Goal: Information Seeking & Learning: Learn about a topic

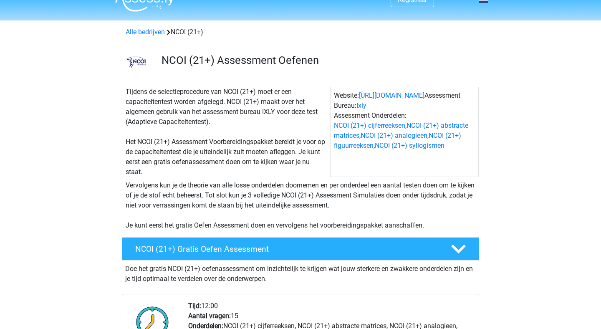
scroll to position [17, 0]
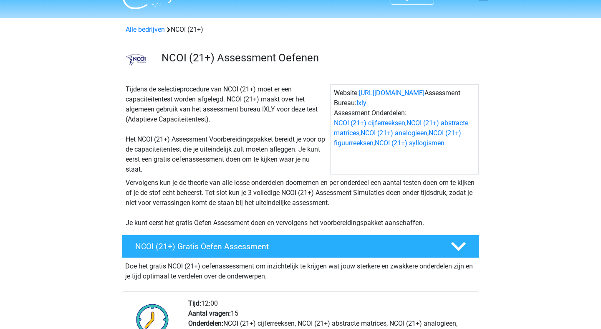
click at [248, 255] on div "NCOI (21+) Gratis Oefen Assessment" at bounding box center [300, 246] width 357 height 23
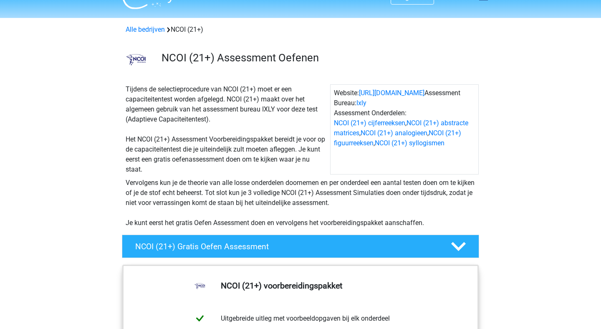
scroll to position [0, 0]
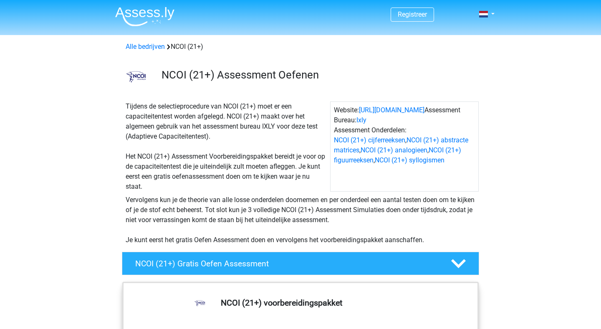
click at [134, 15] on img at bounding box center [144, 17] width 59 height 20
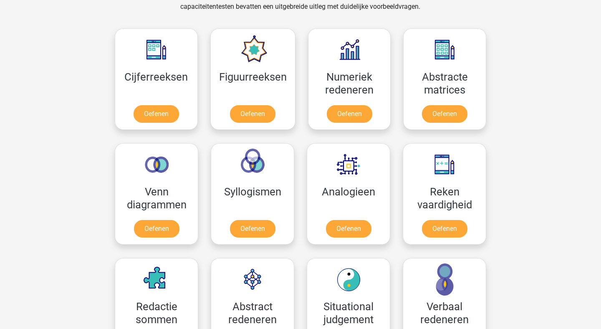
scroll to position [360, 0]
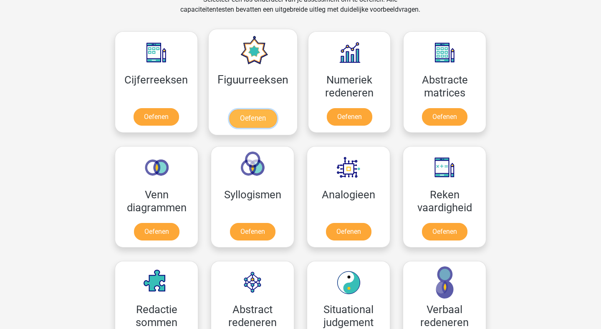
click at [247, 115] on link "Oefenen" at bounding box center [253, 118] width 48 height 18
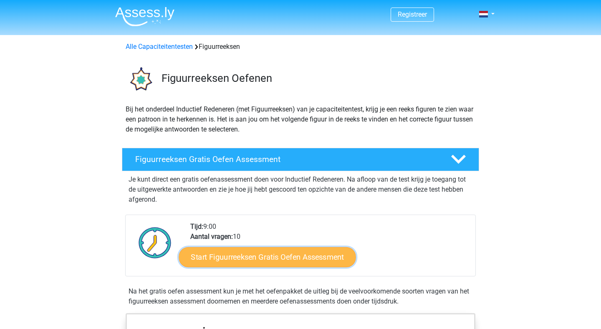
click at [270, 261] on link "Start Figuurreeksen Gratis Oefen Assessment" at bounding box center [267, 257] width 177 height 20
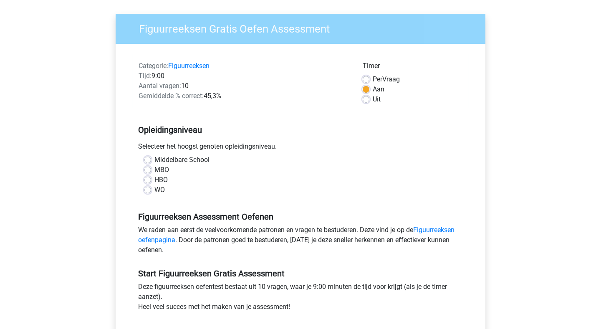
scroll to position [61, 0]
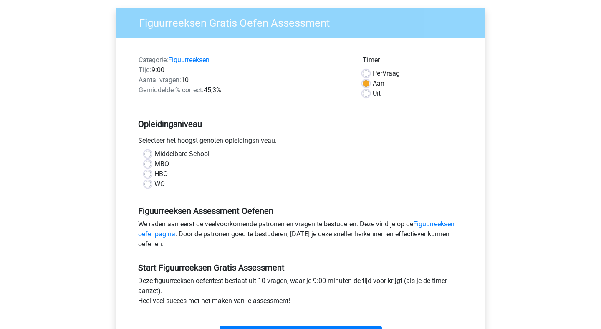
click at [155, 161] on label "MBO" at bounding box center [162, 164] width 15 height 10
click at [146, 161] on input "MBO" at bounding box center [147, 163] width 7 height 8
radio input "true"
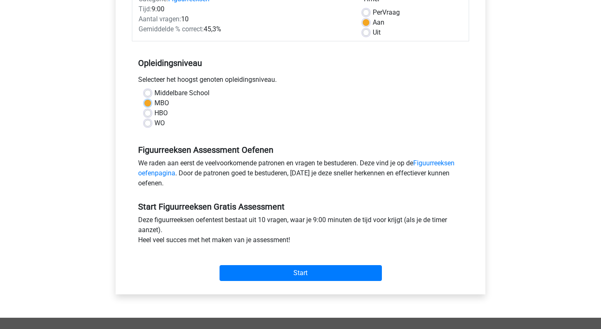
scroll to position [125, 0]
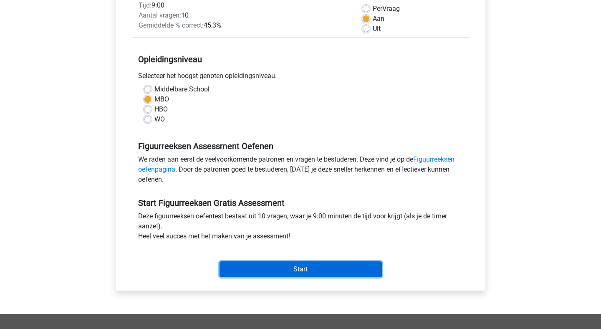
click at [295, 267] on input "Start" at bounding box center [301, 269] width 162 height 16
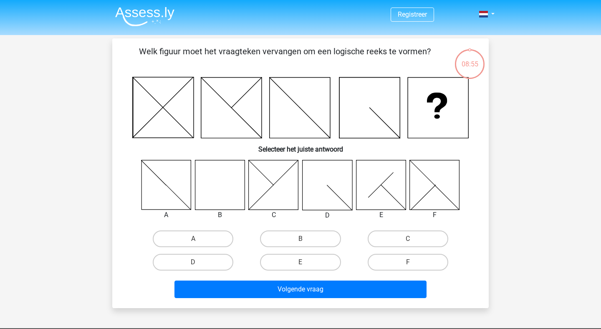
click at [217, 184] on icon at bounding box center [220, 185] width 50 height 50
click at [281, 235] on label "B" at bounding box center [300, 239] width 81 height 17
click at [301, 239] on input "B" at bounding box center [303, 241] width 5 height 5
radio input "true"
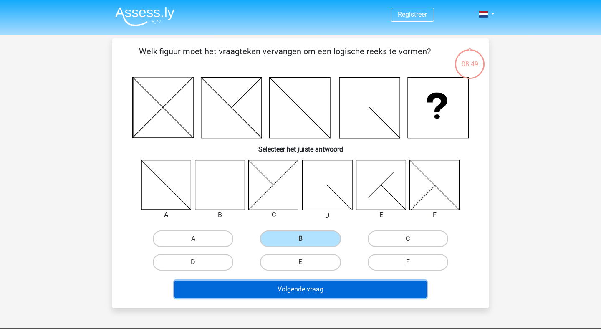
click at [277, 292] on button "Volgende vraag" at bounding box center [301, 290] width 253 height 18
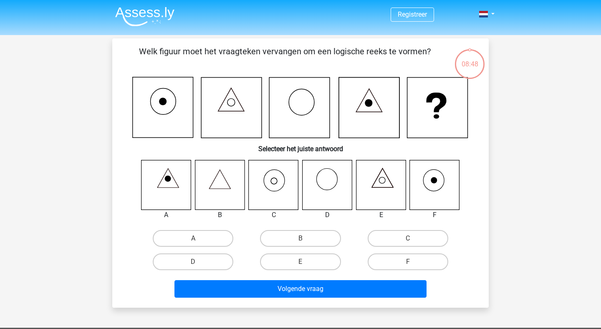
scroll to position [38, 0]
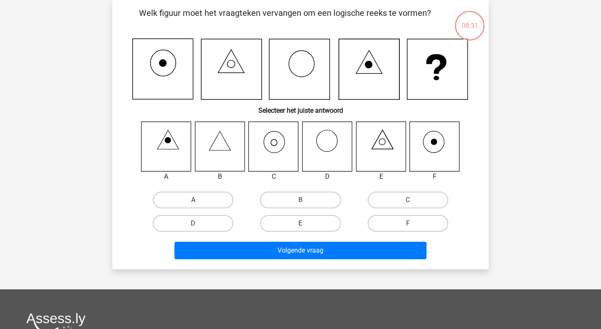
click at [290, 225] on label "E" at bounding box center [300, 223] width 81 height 17
click at [301, 225] on input "E" at bounding box center [303, 225] width 5 height 5
radio input "true"
click at [401, 194] on label "C" at bounding box center [408, 200] width 81 height 17
click at [408, 200] on input "C" at bounding box center [410, 202] width 5 height 5
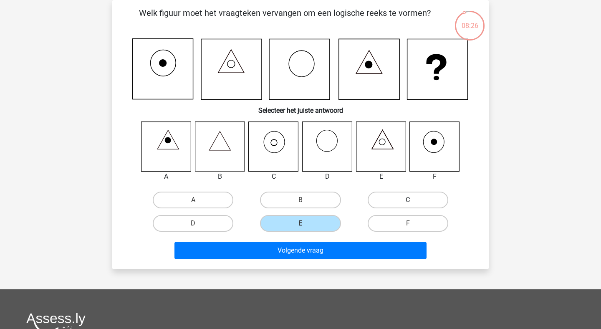
radio input "true"
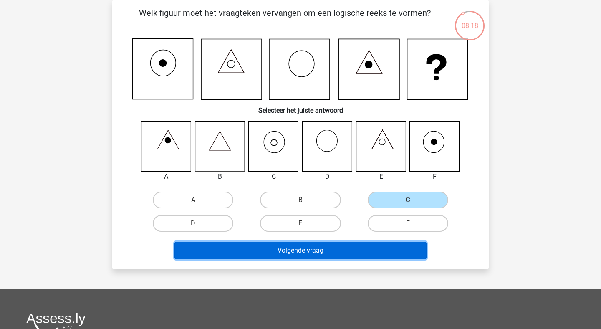
click at [297, 249] on button "Volgende vraag" at bounding box center [301, 251] width 253 height 18
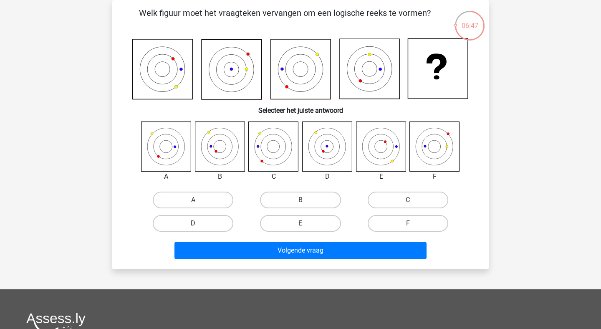
click at [208, 224] on label "D" at bounding box center [193, 223] width 81 height 17
click at [199, 224] on input "D" at bounding box center [195, 225] width 5 height 5
radio input "true"
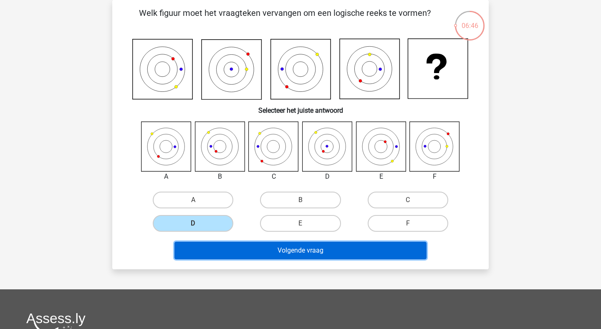
click at [272, 250] on button "Volgende vraag" at bounding box center [301, 251] width 253 height 18
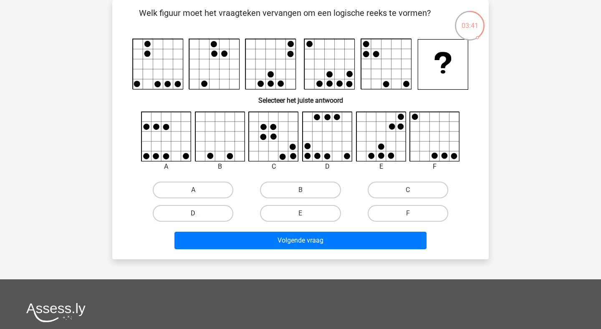
click at [213, 214] on label "D" at bounding box center [193, 213] width 81 height 17
click at [199, 214] on input "D" at bounding box center [195, 215] width 5 height 5
radio input "true"
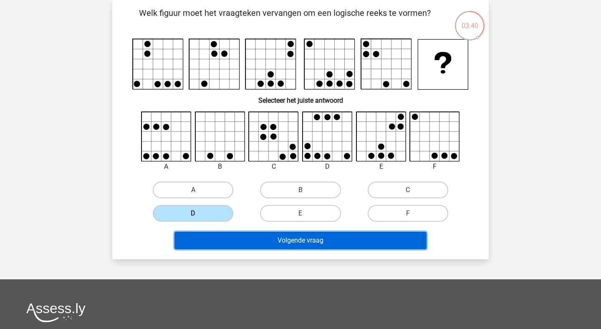
click at [271, 240] on button "Volgende vraag" at bounding box center [301, 241] width 253 height 18
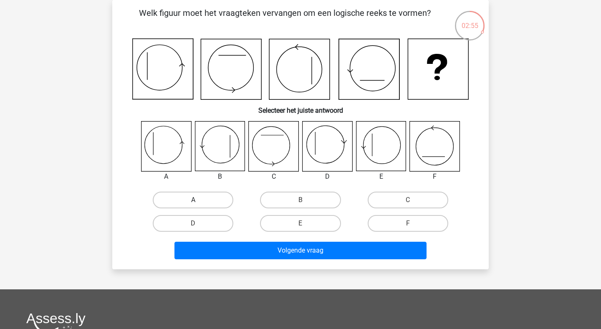
click at [180, 194] on label "A" at bounding box center [193, 200] width 81 height 17
click at [193, 200] on input "A" at bounding box center [195, 202] width 5 height 5
radio input "true"
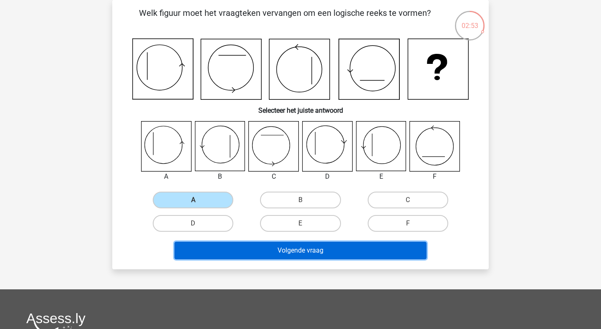
click at [267, 255] on button "Volgende vraag" at bounding box center [301, 251] width 253 height 18
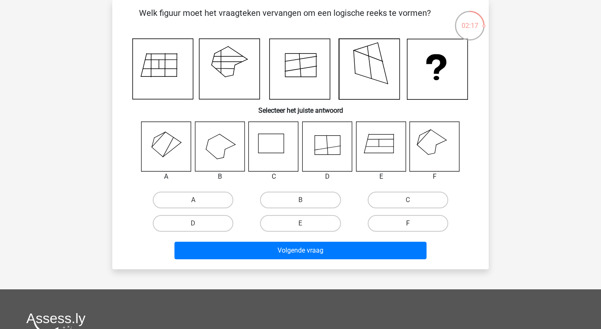
click at [402, 226] on label "F" at bounding box center [408, 223] width 81 height 17
click at [408, 226] on input "F" at bounding box center [410, 225] width 5 height 5
radio input "true"
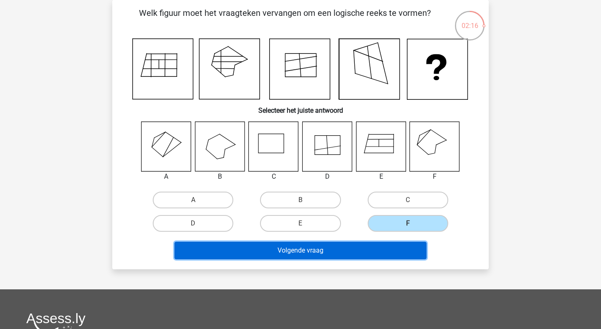
click at [355, 253] on button "Volgende vraag" at bounding box center [301, 251] width 253 height 18
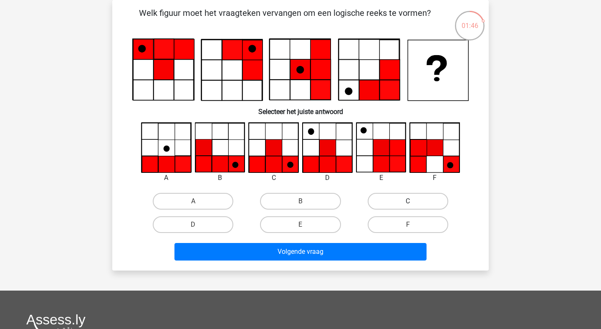
click at [391, 200] on label "C" at bounding box center [408, 201] width 81 height 17
click at [408, 201] on input "C" at bounding box center [410, 203] width 5 height 5
radio input "true"
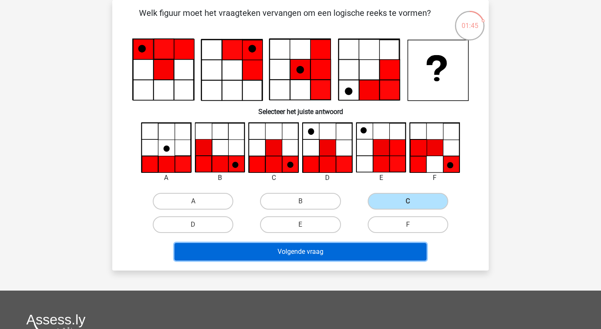
click at [347, 255] on button "Volgende vraag" at bounding box center [301, 252] width 253 height 18
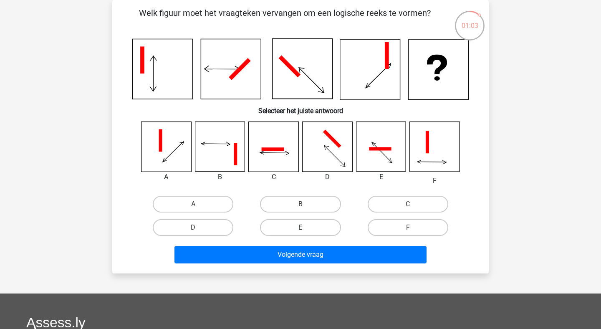
click at [296, 226] on label "E" at bounding box center [300, 227] width 81 height 17
click at [301, 228] on input "E" at bounding box center [303, 230] width 5 height 5
radio input "true"
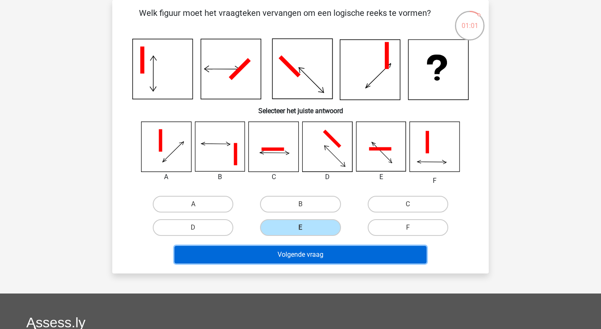
click at [317, 255] on button "Volgende vraag" at bounding box center [301, 255] width 253 height 18
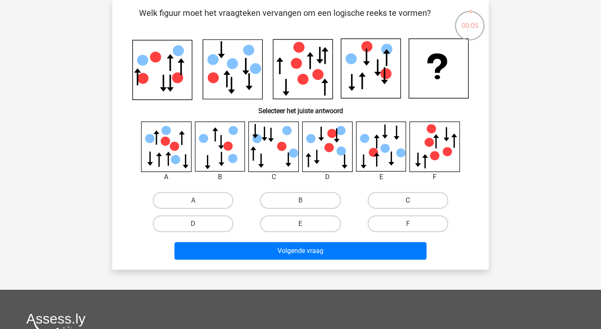
click at [389, 197] on label "C" at bounding box center [408, 200] width 81 height 17
click at [408, 200] on input "C" at bounding box center [410, 202] width 5 height 5
radio input "true"
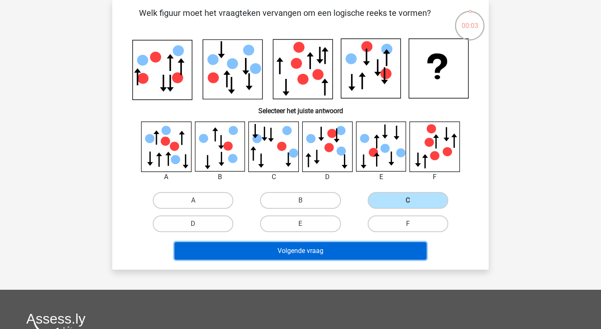
click at [325, 248] on button "Volgende vraag" at bounding box center [301, 251] width 253 height 18
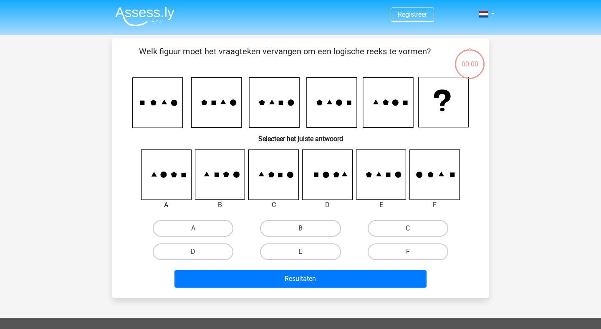
scroll to position [38, 0]
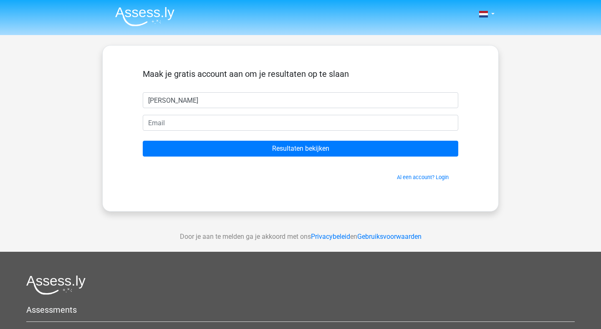
type input "[PERSON_NAME]"
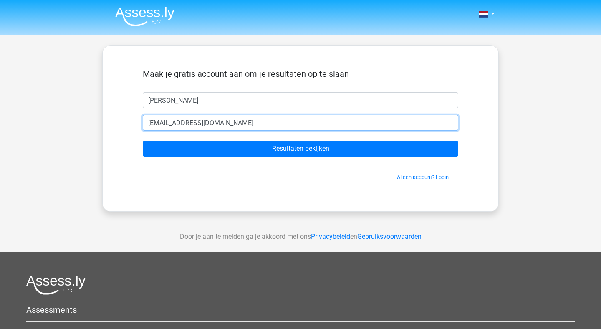
click at [260, 123] on input "jwbuter@hotmail.com" at bounding box center [301, 123] width 316 height 16
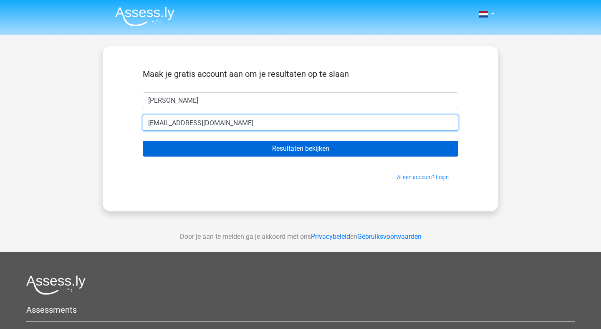
type input "[EMAIL_ADDRESS][DOMAIN_NAME]"
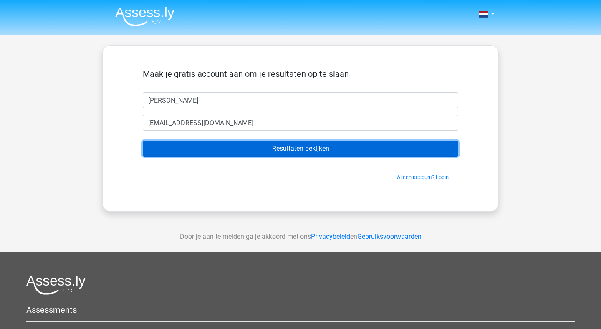
click at [289, 150] on input "Resultaten bekijken" at bounding box center [301, 149] width 316 height 16
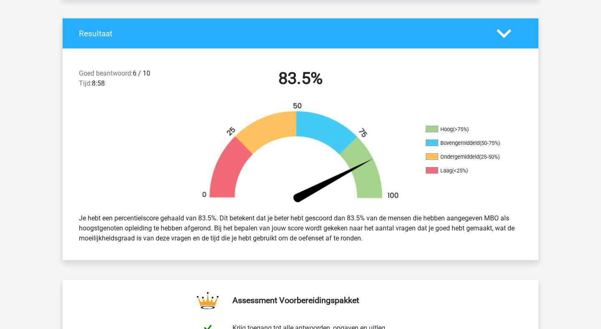
scroll to position [151, 0]
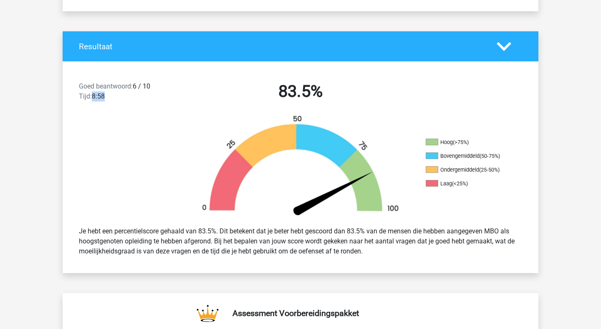
drag, startPoint x: 94, startPoint y: 96, endPoint x: 122, endPoint y: 99, distance: 28.1
click at [122, 99] on div "Goed beantwoord: 6 / 10 Tijd: 8:58" at bounding box center [130, 92] width 114 height 23
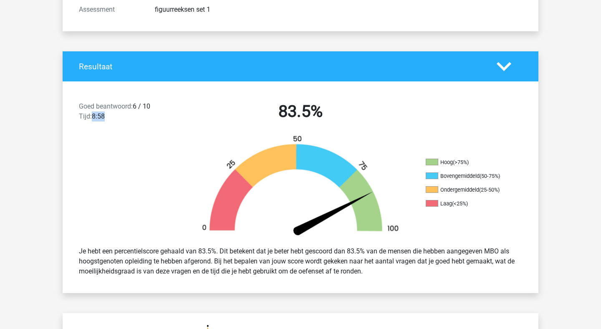
scroll to position [119, 0]
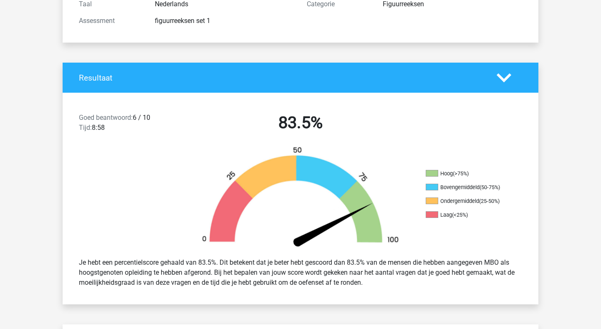
click at [492, 76] on div at bounding box center [510, 78] width 38 height 15
click at [505, 76] on icon at bounding box center [504, 78] width 15 height 15
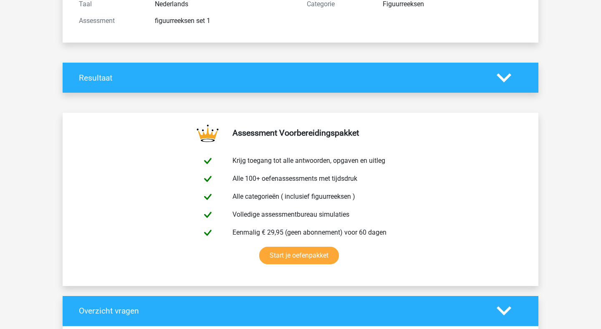
click at [505, 76] on icon at bounding box center [504, 78] width 15 height 15
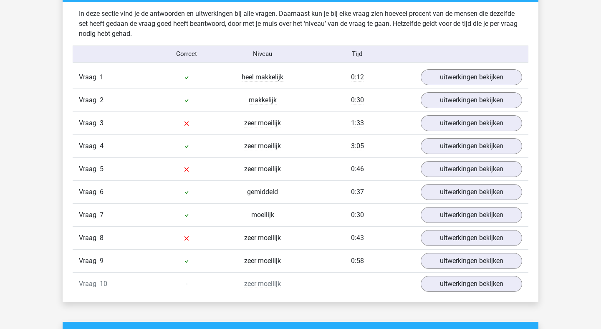
scroll to position [660, 0]
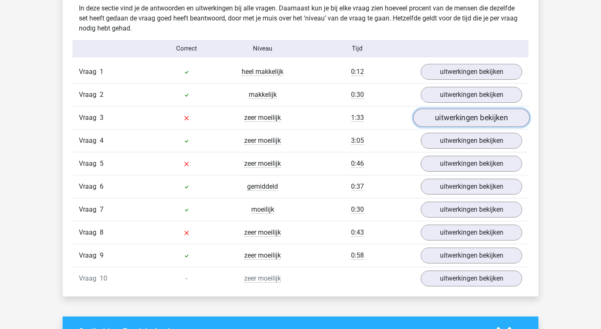
click at [452, 116] on link "uitwerkingen bekijken" at bounding box center [471, 118] width 117 height 18
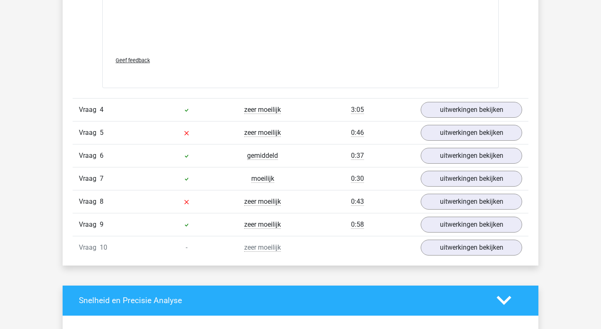
scroll to position [1393, 0]
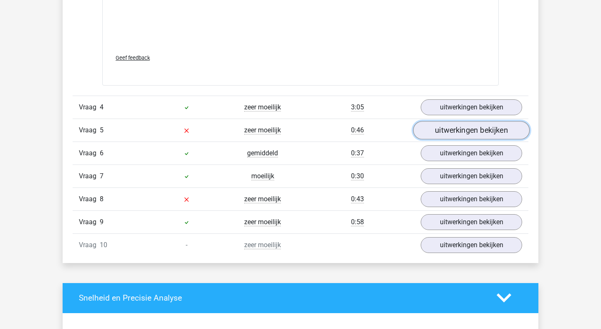
click at [466, 130] on link "uitwerkingen bekijken" at bounding box center [471, 130] width 117 height 18
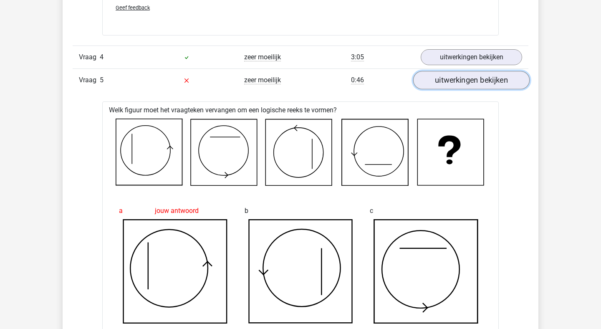
scroll to position [1441, 0]
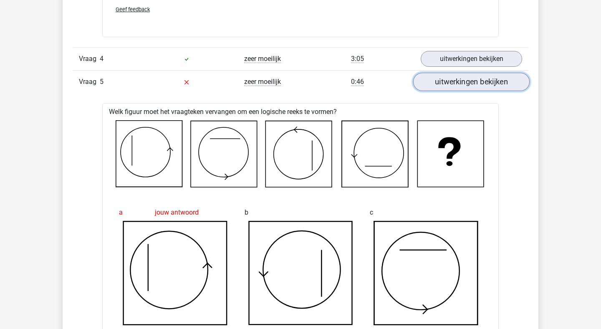
click at [474, 89] on link "uitwerkingen bekijken" at bounding box center [471, 82] width 117 height 18
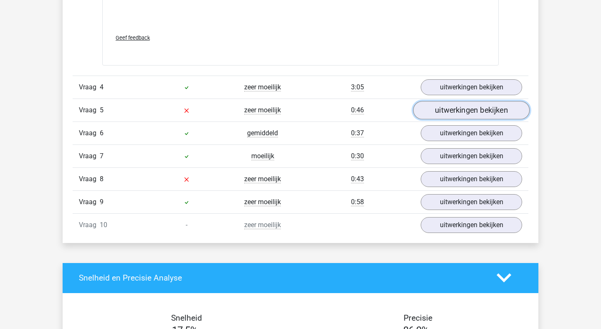
scroll to position [1412, 0]
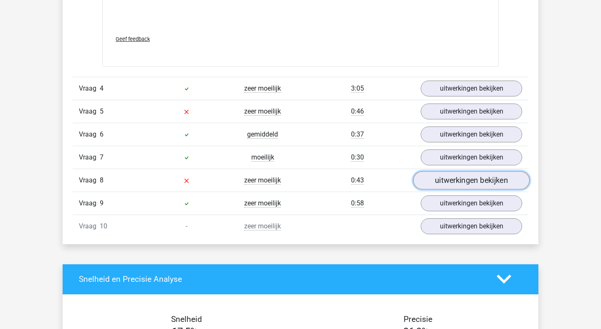
click at [464, 186] on link "uitwerkingen bekijken" at bounding box center [471, 180] width 117 height 18
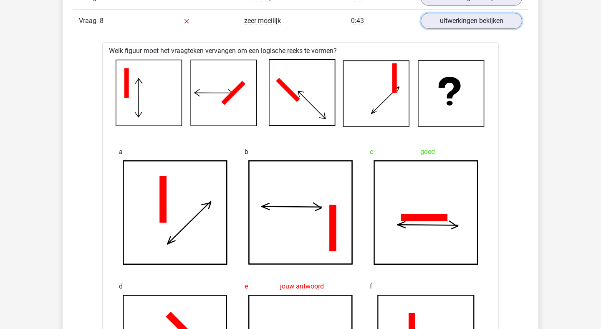
scroll to position [1569, 0]
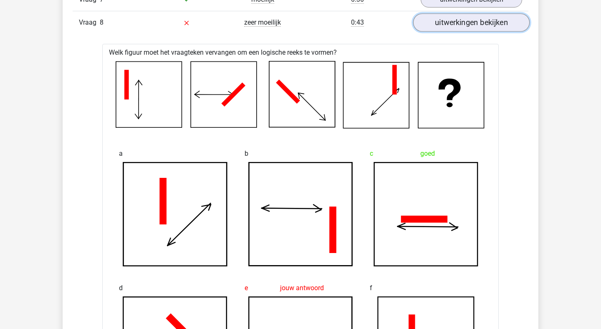
click at [454, 30] on link "uitwerkingen bekijken" at bounding box center [471, 22] width 117 height 18
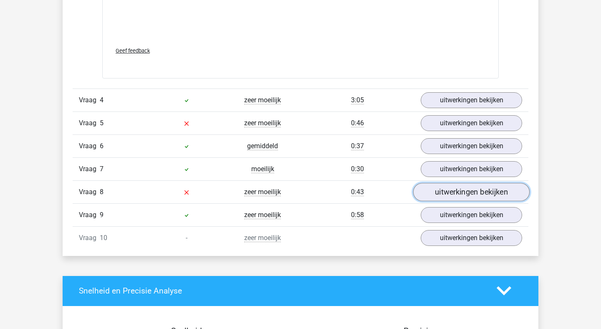
scroll to position [1399, 0]
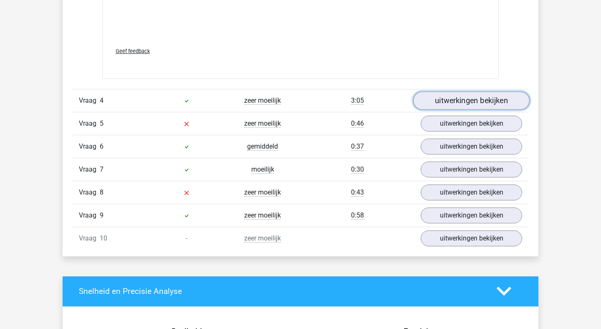
click at [473, 97] on link "uitwerkingen bekijken" at bounding box center [471, 100] width 117 height 18
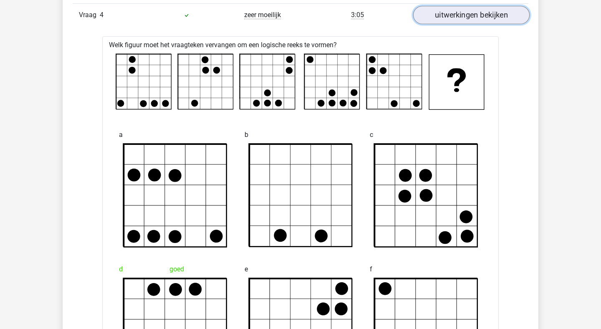
scroll to position [1484, 0]
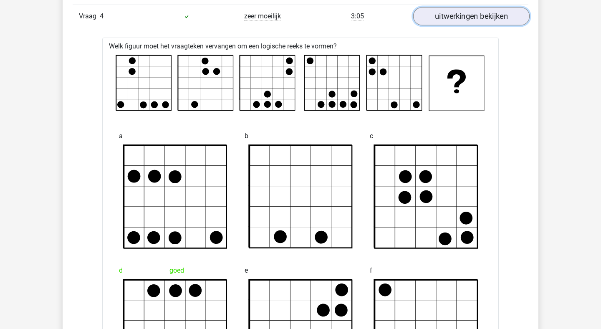
click at [451, 20] on link "uitwerkingen bekijken" at bounding box center [471, 16] width 117 height 18
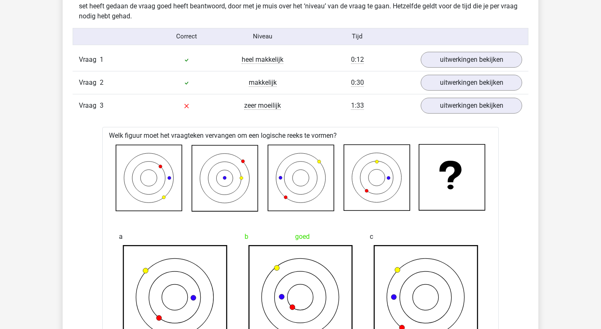
scroll to position [668, 0]
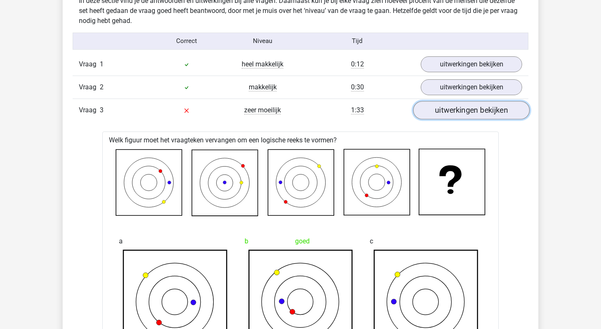
click at [454, 108] on link "uitwerkingen bekijken" at bounding box center [471, 110] width 117 height 18
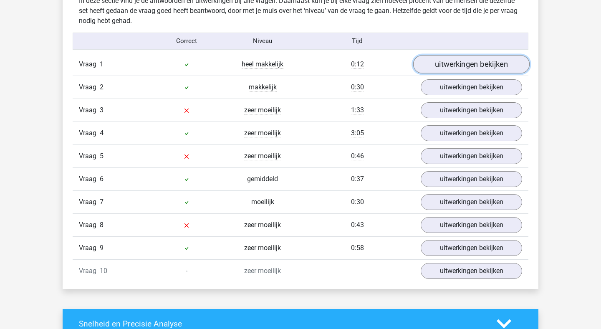
click at [452, 63] on link "uitwerkingen bekijken" at bounding box center [471, 64] width 117 height 18
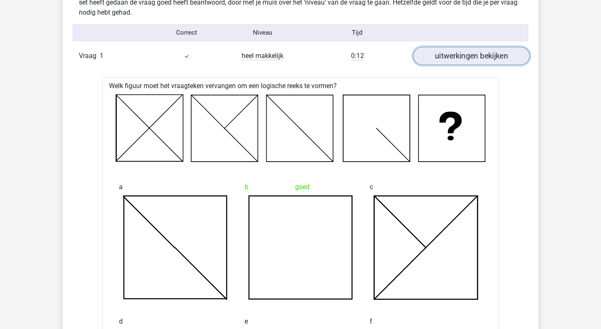
scroll to position [677, 0]
click at [456, 57] on link "uitwerkingen bekijken" at bounding box center [471, 55] width 117 height 18
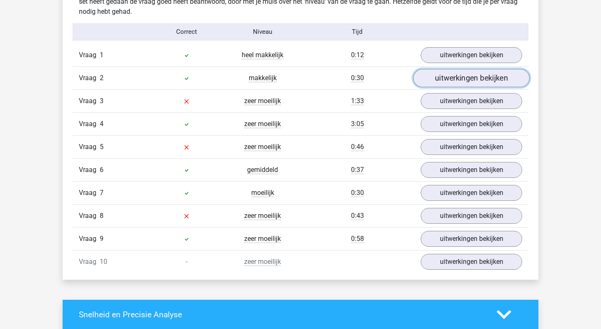
click at [456, 73] on link "uitwerkingen bekijken" at bounding box center [471, 78] width 117 height 18
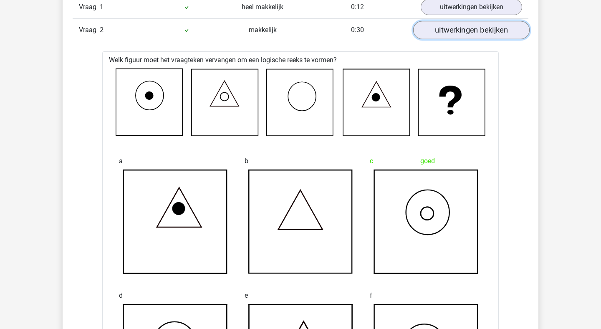
scroll to position [726, 0]
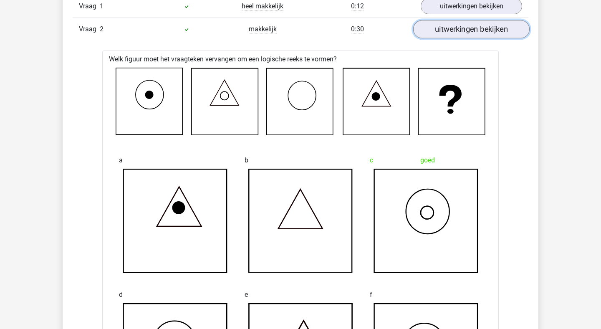
click at [459, 23] on link "uitwerkingen bekijken" at bounding box center [471, 29] width 117 height 18
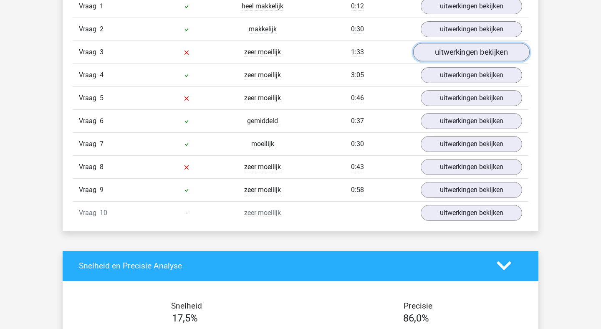
click at [458, 51] on link "uitwerkingen bekijken" at bounding box center [471, 52] width 117 height 18
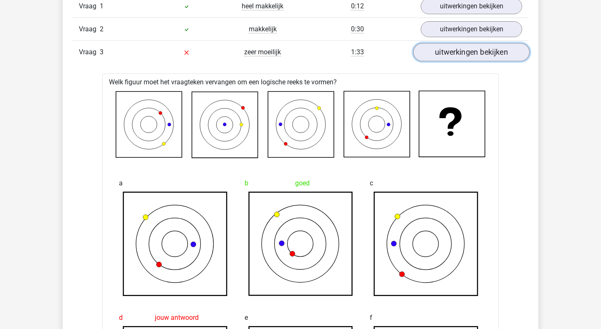
click at [458, 51] on link "uitwerkingen bekijken" at bounding box center [471, 52] width 117 height 18
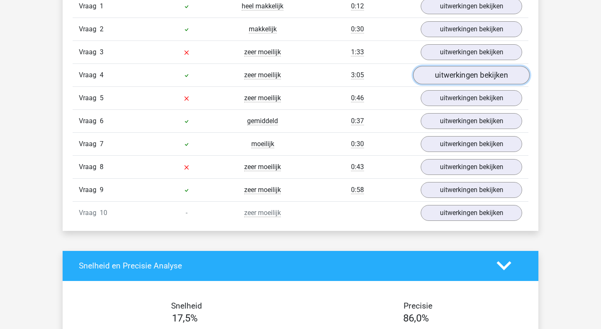
click at [461, 71] on link "uitwerkingen bekijken" at bounding box center [471, 75] width 117 height 18
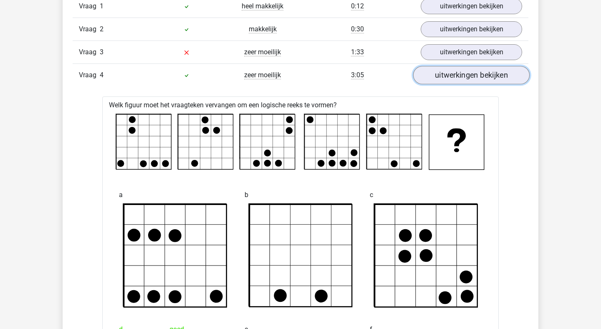
click at [461, 71] on link "uitwerkingen bekijken" at bounding box center [471, 75] width 117 height 18
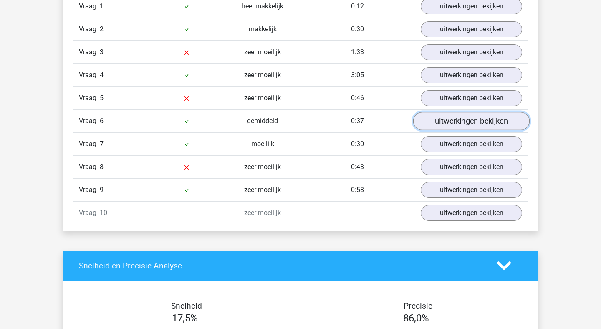
click at [463, 118] on link "uitwerkingen bekijken" at bounding box center [471, 121] width 117 height 18
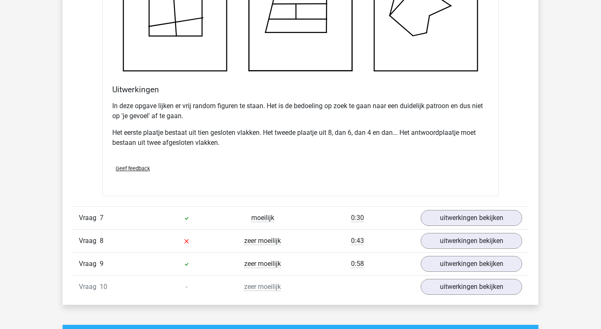
scroll to position [1154, 0]
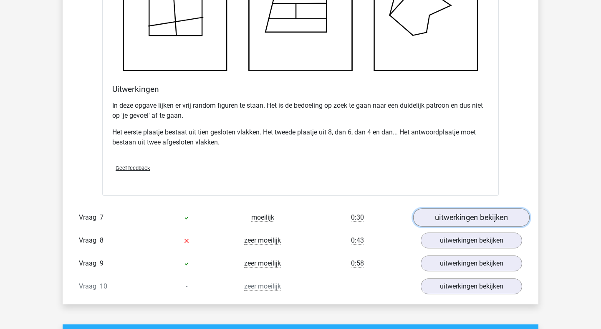
click at [461, 214] on link "uitwerkingen bekijken" at bounding box center [471, 217] width 117 height 18
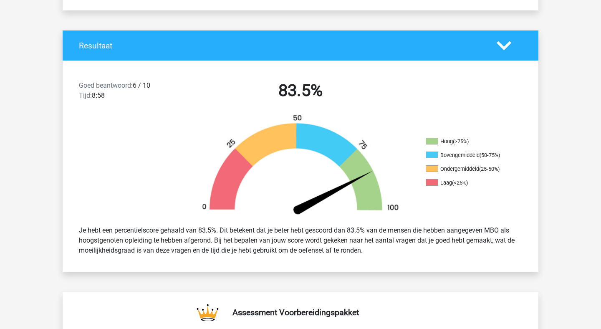
scroll to position [0, 0]
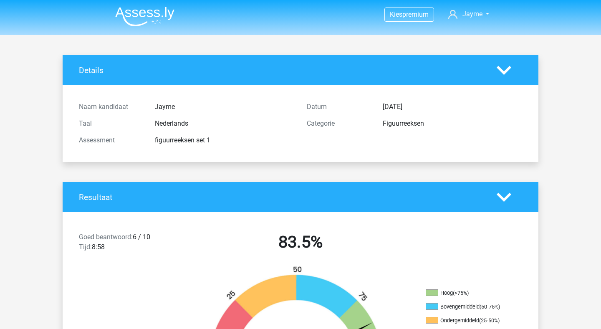
click at [154, 8] on img at bounding box center [144, 17] width 59 height 20
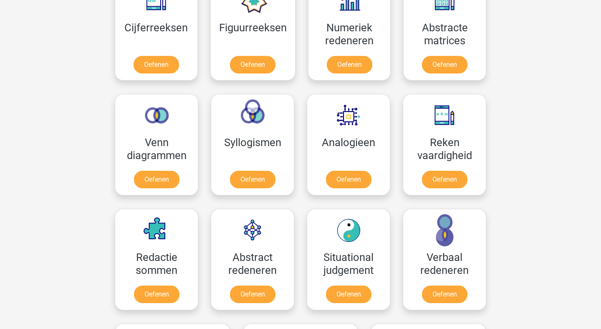
scroll to position [413, 0]
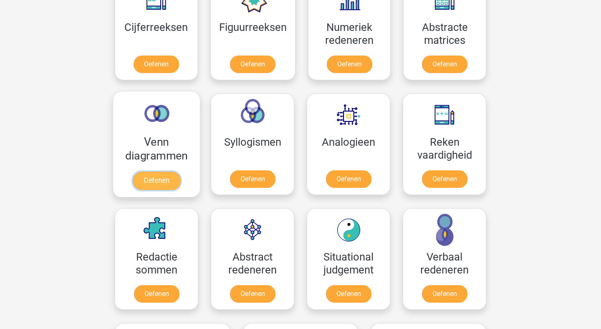
click at [160, 172] on link "Oefenen" at bounding box center [157, 181] width 48 height 18
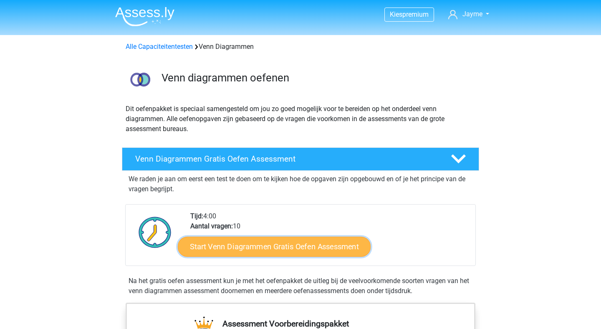
click at [280, 242] on link "Start Venn Diagrammen Gratis Oefen Assessment" at bounding box center [274, 247] width 193 height 20
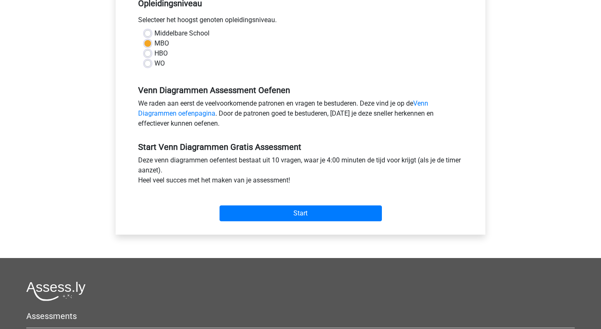
scroll to position [186, 0]
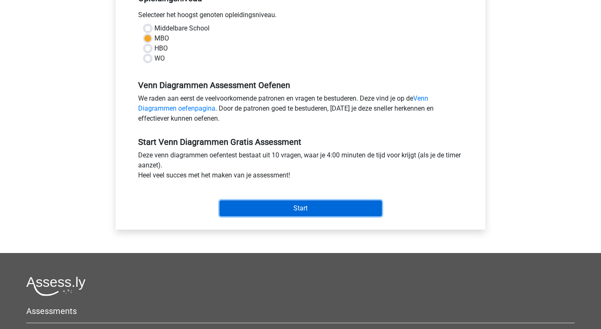
click at [281, 208] on input "Start" at bounding box center [301, 208] width 162 height 16
click at [251, 209] on input "Start" at bounding box center [301, 208] width 162 height 16
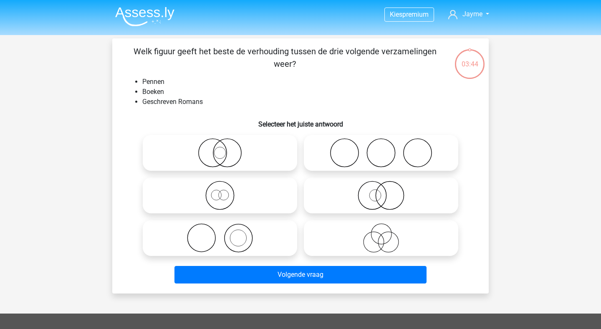
drag, startPoint x: 211, startPoint y: 51, endPoint x: 388, endPoint y: 63, distance: 177.1
click at [388, 63] on p "Welk figuur geeft het beste de verhouding tussen de drie volgende verzamelingen…" at bounding box center [285, 57] width 319 height 25
click at [221, 152] on icon at bounding box center [220, 152] width 148 height 29
click at [221, 149] on input "radio" at bounding box center [222, 145] width 5 height 5
radio input "true"
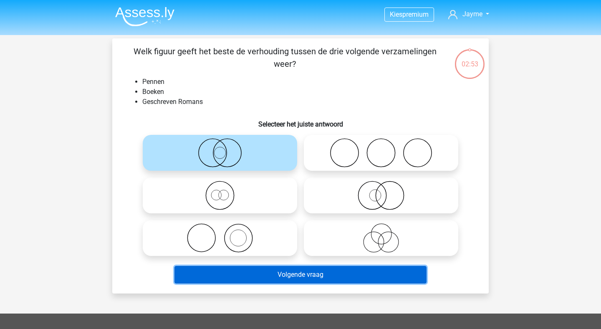
click at [265, 274] on button "Volgende vraag" at bounding box center [301, 275] width 253 height 18
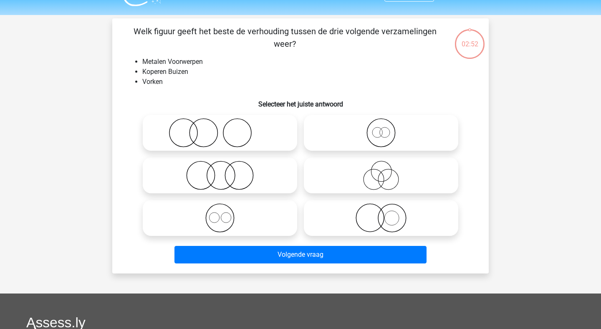
scroll to position [38, 0]
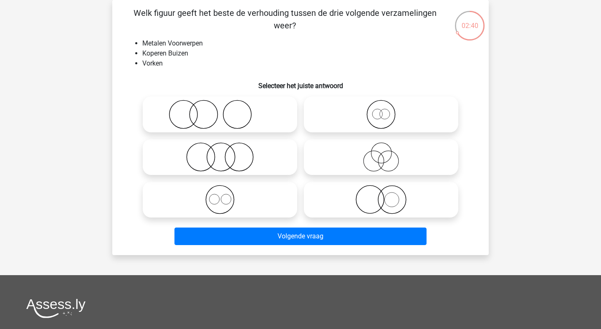
click at [227, 195] on icon at bounding box center [220, 199] width 148 height 29
click at [226, 195] on input "radio" at bounding box center [222, 192] width 5 height 5
radio input "true"
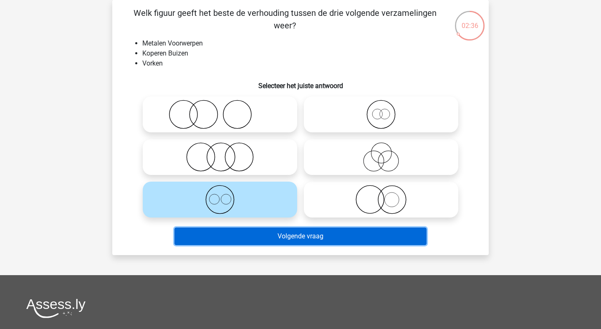
click at [238, 231] on button "Volgende vraag" at bounding box center [301, 237] width 253 height 18
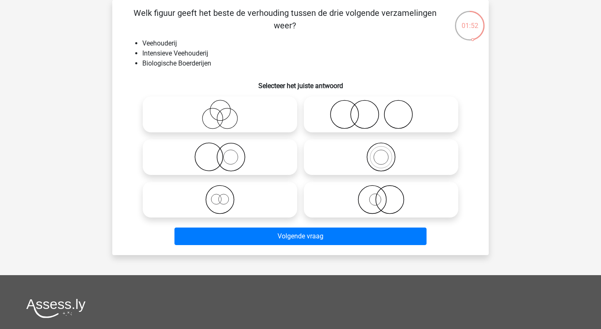
click at [217, 161] on icon at bounding box center [220, 156] width 148 height 29
click at [220, 153] on input "radio" at bounding box center [222, 149] width 5 height 5
radio input "true"
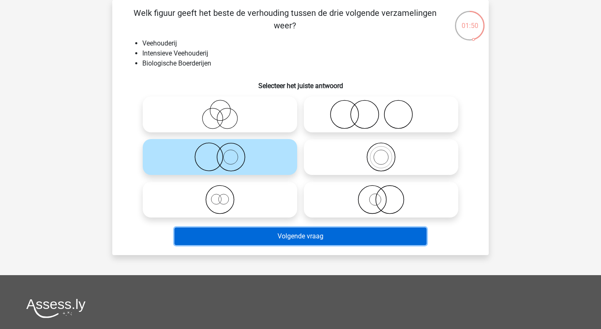
click at [305, 236] on button "Volgende vraag" at bounding box center [301, 237] width 253 height 18
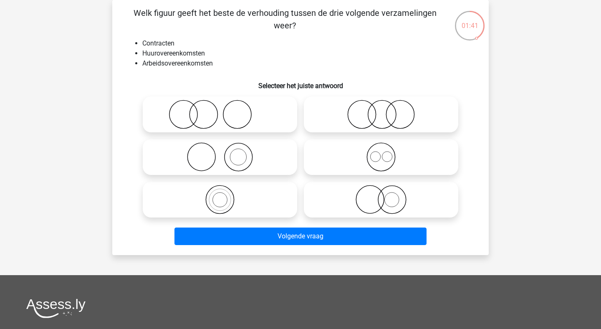
click at [374, 161] on icon at bounding box center [381, 156] width 148 height 29
click at [381, 153] on input "radio" at bounding box center [383, 149] width 5 height 5
radio input "true"
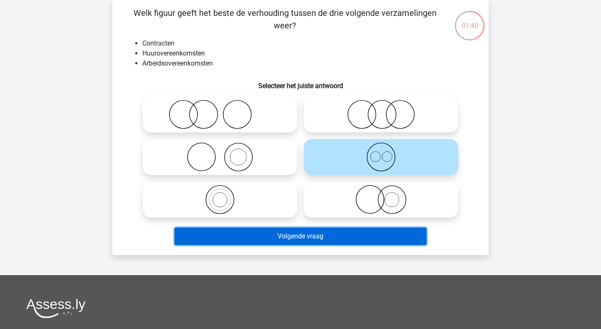
click at [328, 238] on button "Volgende vraag" at bounding box center [301, 237] width 253 height 18
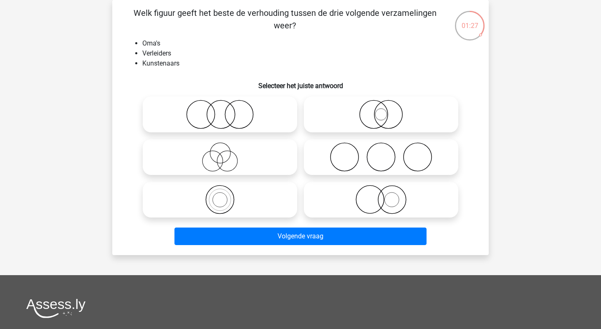
click at [340, 156] on icon at bounding box center [381, 156] width 148 height 29
click at [381, 153] on input "radio" at bounding box center [383, 149] width 5 height 5
radio input "true"
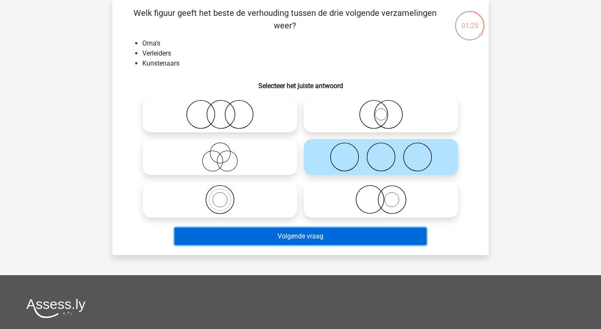
click at [306, 236] on button "Volgende vraag" at bounding box center [301, 237] width 253 height 18
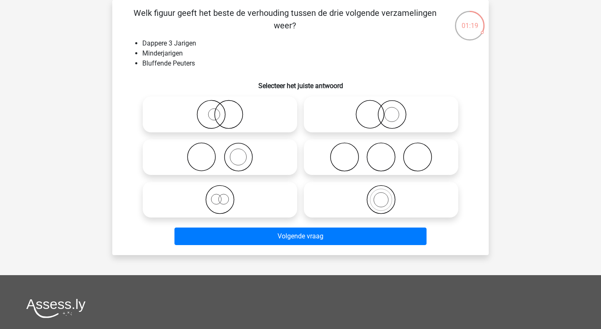
click at [219, 118] on icon at bounding box center [220, 114] width 148 height 29
click at [220, 110] on input "radio" at bounding box center [222, 107] width 5 height 5
radio input "true"
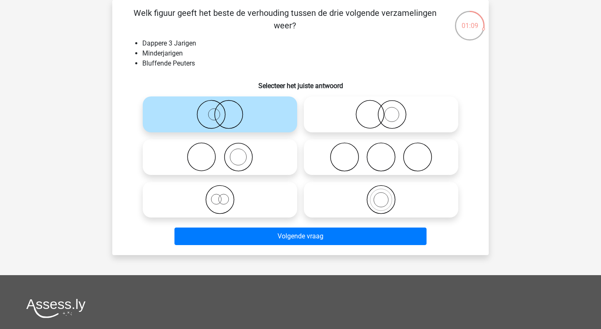
click at [338, 201] on icon at bounding box center [381, 199] width 148 height 29
click at [381, 195] on input "radio" at bounding box center [383, 192] width 5 height 5
radio input "true"
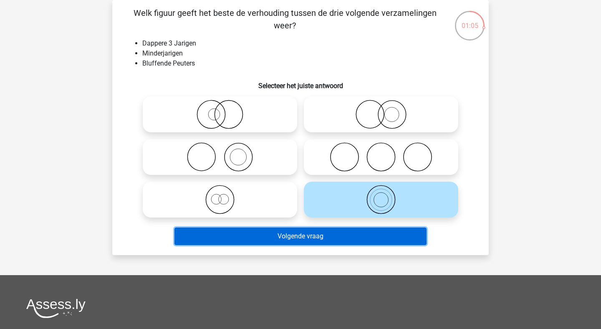
click at [317, 234] on button "Volgende vraag" at bounding box center [301, 237] width 253 height 18
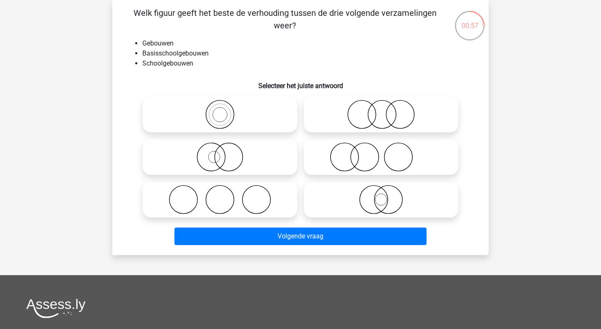
click at [250, 114] on icon at bounding box center [220, 114] width 148 height 29
click at [226, 110] on input "radio" at bounding box center [222, 107] width 5 height 5
radio input "true"
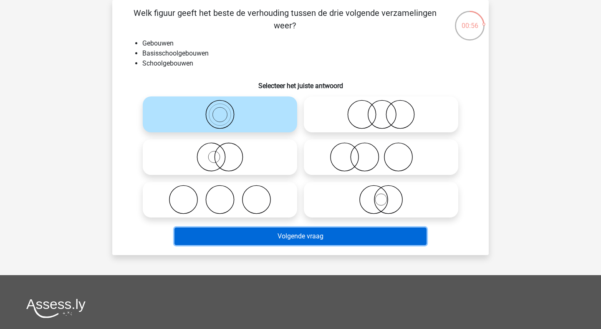
click at [308, 237] on button "Volgende vraag" at bounding box center [301, 237] width 253 height 18
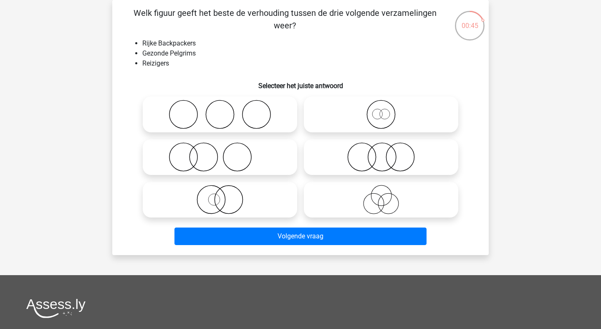
click at [380, 119] on icon at bounding box center [381, 114] width 148 height 29
click at [381, 110] on input "radio" at bounding box center [383, 107] width 5 height 5
radio input "true"
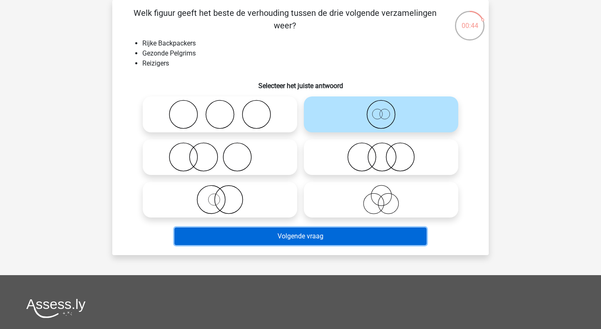
click at [309, 231] on button "Volgende vraag" at bounding box center [301, 237] width 253 height 18
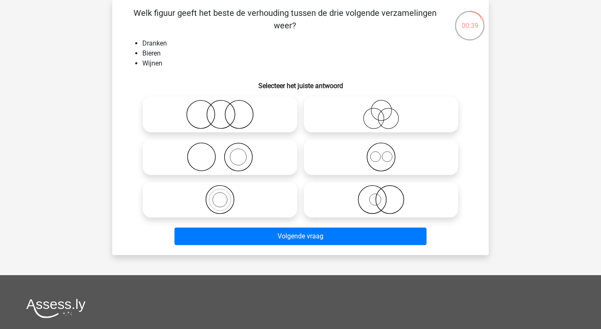
click at [383, 155] on icon at bounding box center [381, 156] width 148 height 29
click at [383, 153] on input "radio" at bounding box center [383, 149] width 5 height 5
radio input "true"
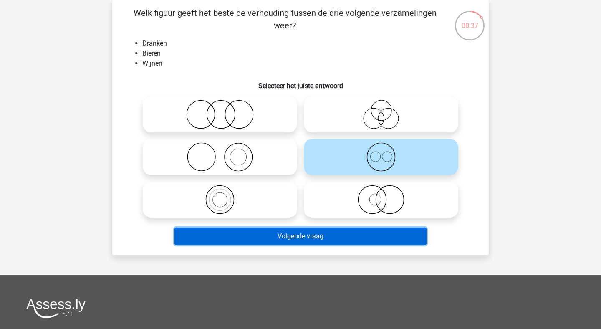
click at [319, 234] on button "Volgende vraag" at bounding box center [301, 237] width 253 height 18
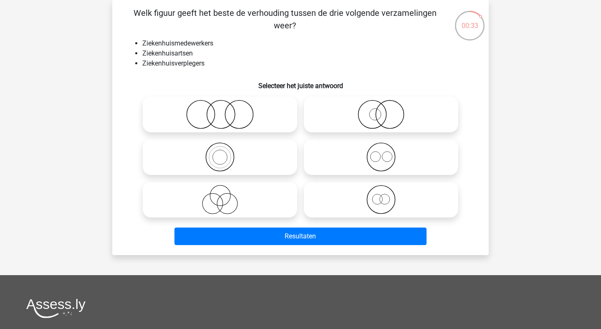
click at [219, 108] on icon at bounding box center [220, 114] width 148 height 29
click at [220, 108] on input "radio" at bounding box center [222, 107] width 5 height 5
radio input "true"
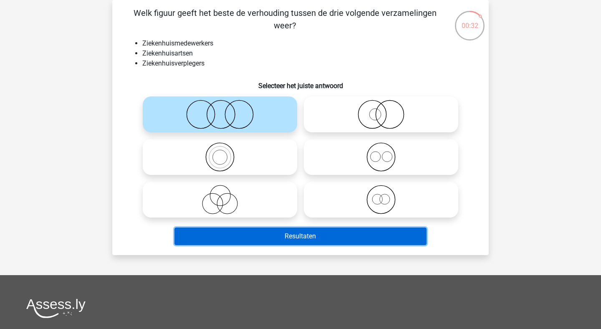
click at [288, 238] on button "Resultaten" at bounding box center [301, 237] width 253 height 18
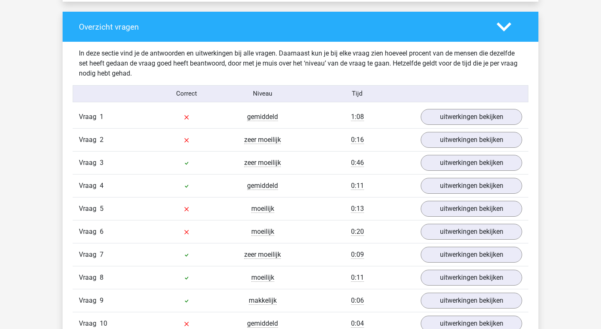
scroll to position [619, 0]
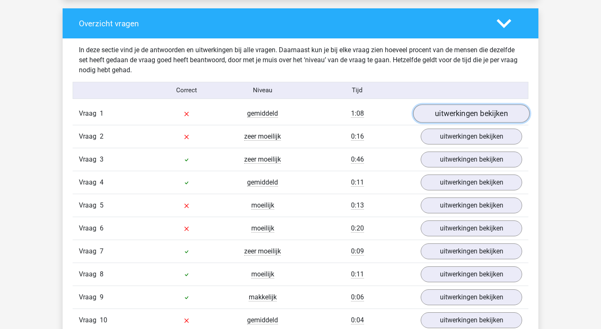
click at [450, 116] on link "uitwerkingen bekijken" at bounding box center [471, 113] width 117 height 18
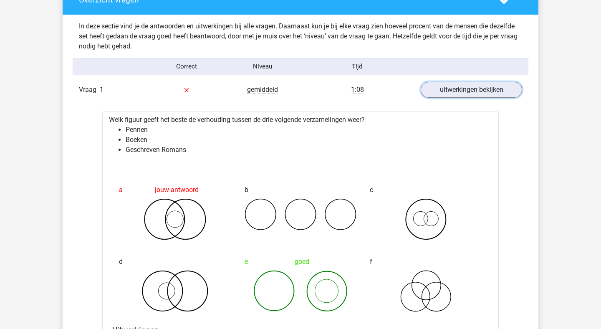
scroll to position [651, 0]
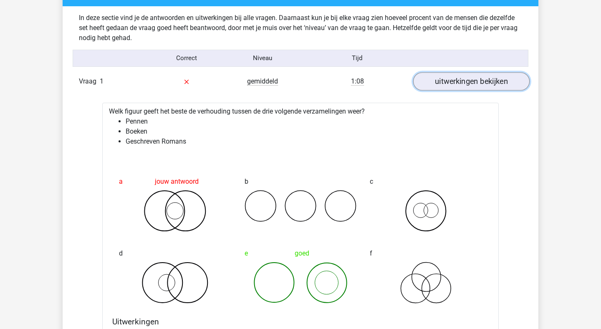
click at [466, 86] on link "uitwerkingen bekijken" at bounding box center [471, 81] width 117 height 18
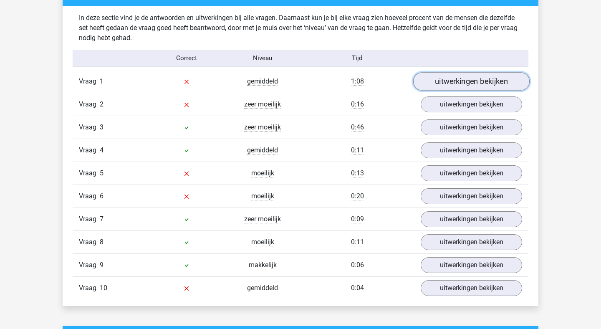
click at [433, 77] on link "uitwerkingen bekijken" at bounding box center [471, 81] width 117 height 18
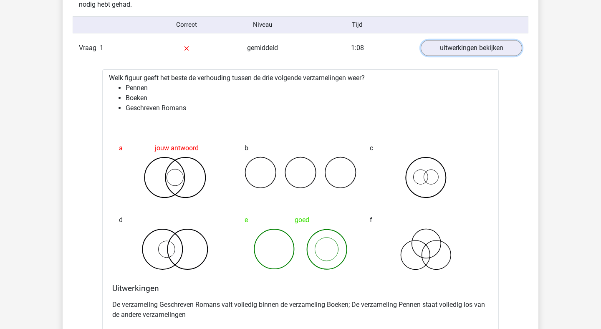
scroll to position [689, 0]
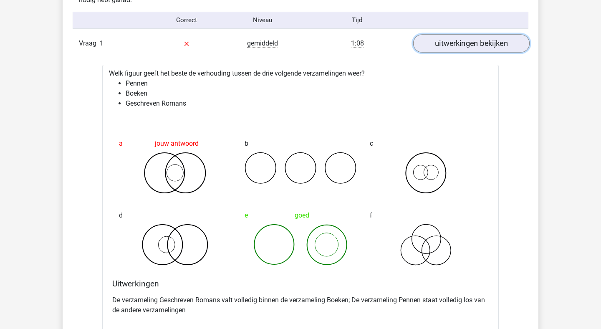
click at [481, 48] on link "uitwerkingen bekijken" at bounding box center [471, 43] width 117 height 18
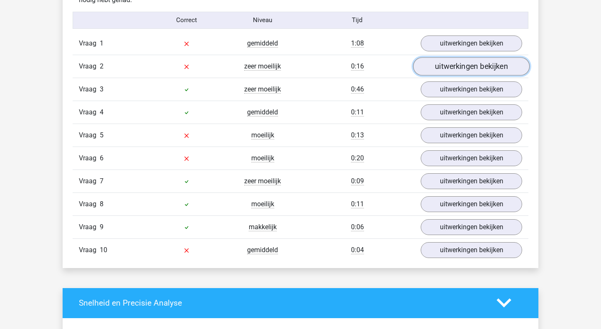
click at [469, 66] on link "uitwerkingen bekijken" at bounding box center [471, 66] width 117 height 18
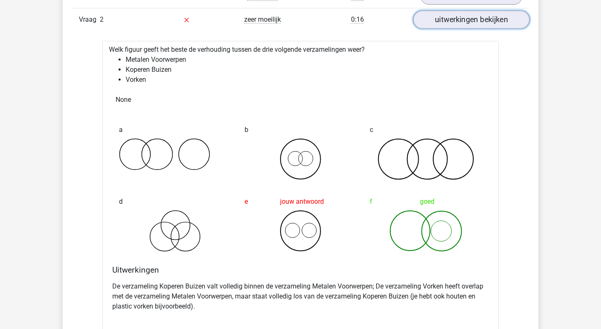
scroll to position [738, 0]
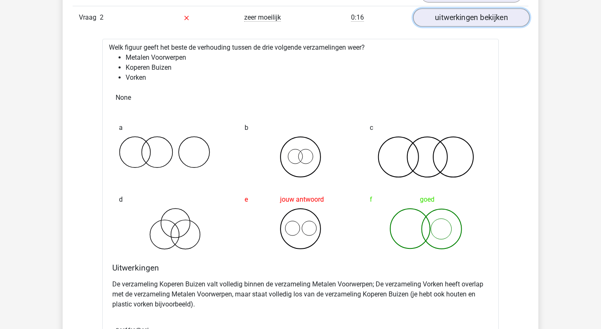
click at [472, 24] on link "uitwerkingen bekijken" at bounding box center [471, 17] width 117 height 18
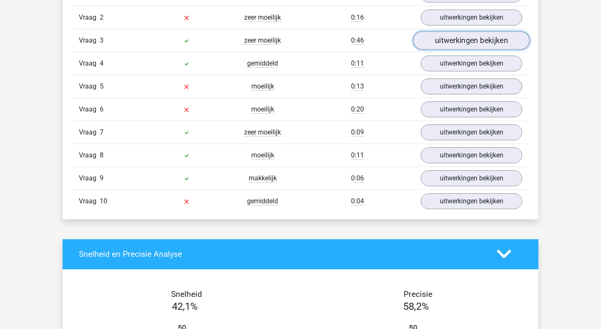
click at [461, 40] on link "uitwerkingen bekijken" at bounding box center [471, 40] width 117 height 18
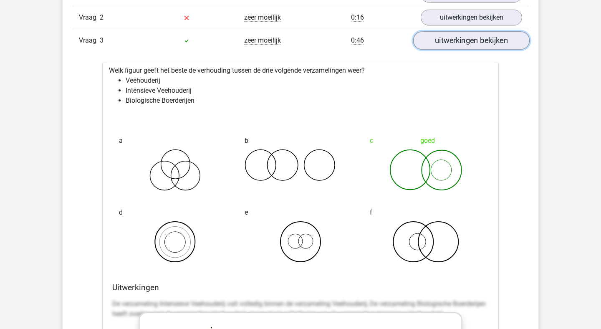
click at [468, 46] on link "uitwerkingen bekijken" at bounding box center [471, 40] width 117 height 18
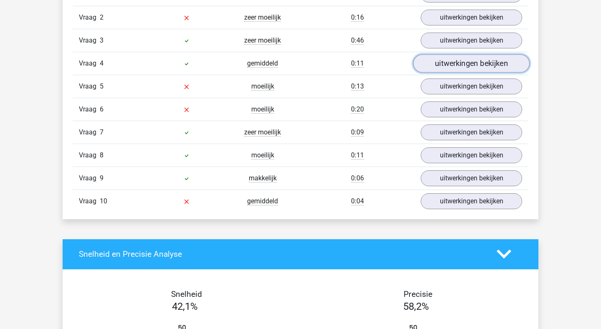
click at [461, 64] on link "uitwerkingen bekijken" at bounding box center [471, 63] width 117 height 18
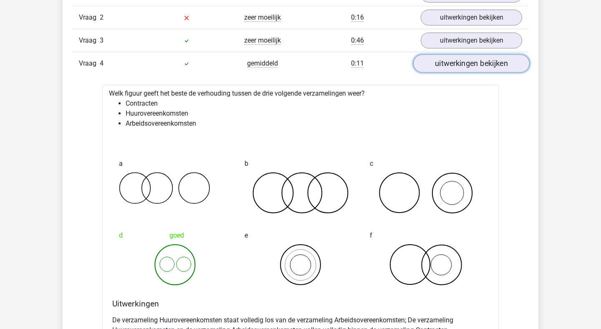
click at [461, 64] on link "uitwerkingen bekijken" at bounding box center [471, 63] width 117 height 18
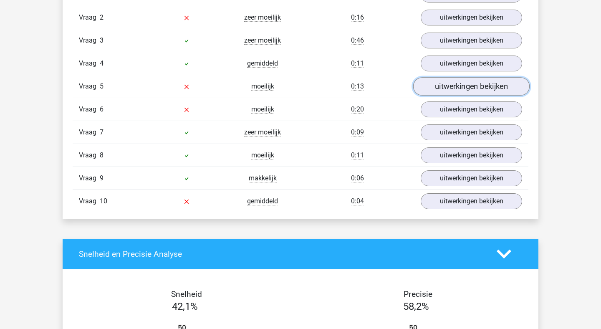
click at [456, 87] on link "uitwerkingen bekijken" at bounding box center [471, 86] width 117 height 18
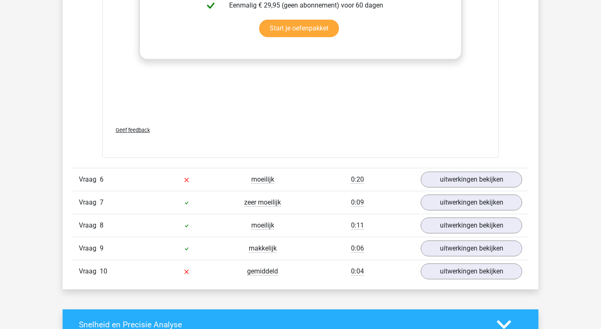
scroll to position [1211, 0]
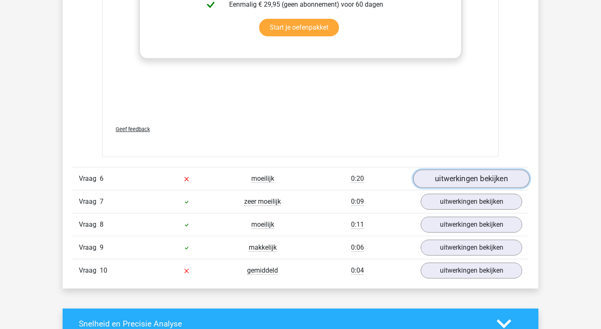
click at [450, 175] on link "uitwerkingen bekijken" at bounding box center [471, 179] width 117 height 18
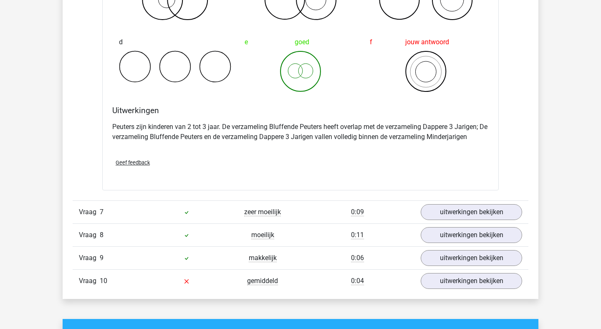
scroll to position [1522, 0]
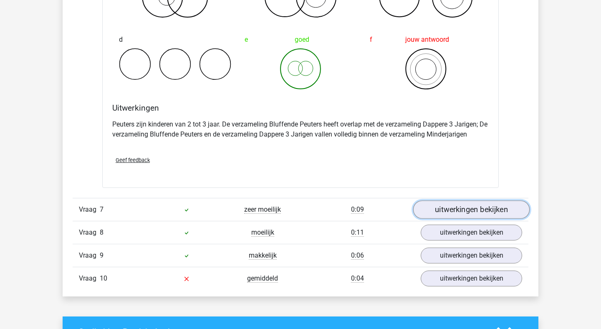
click at [447, 214] on link "uitwerkingen bekijken" at bounding box center [471, 209] width 117 height 18
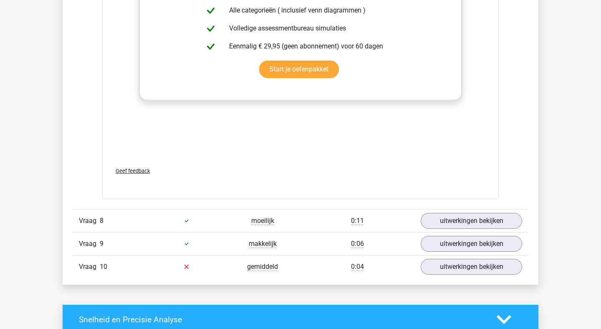
scroll to position [2090, 0]
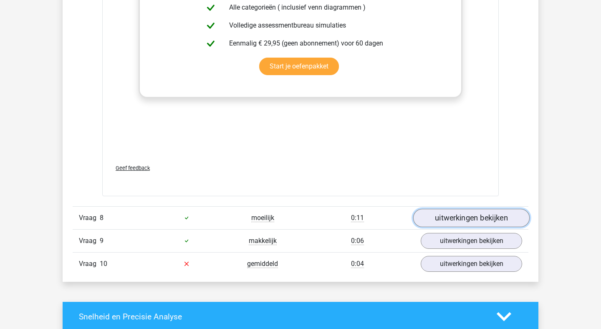
click at [453, 226] on link "uitwerkingen bekijken" at bounding box center [471, 218] width 117 height 18
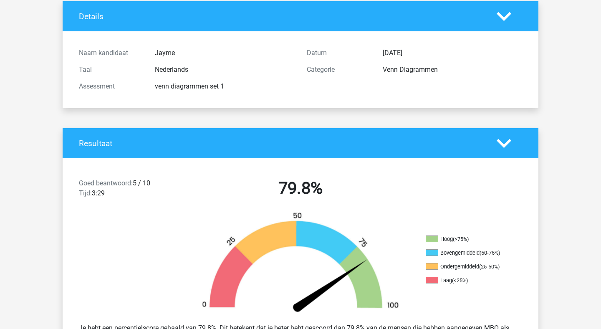
scroll to position [0, 0]
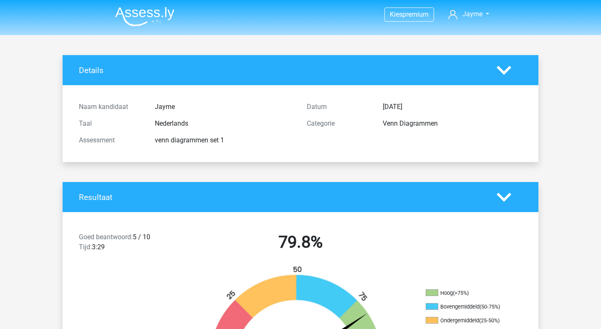
click at [144, 16] on img at bounding box center [144, 17] width 59 height 20
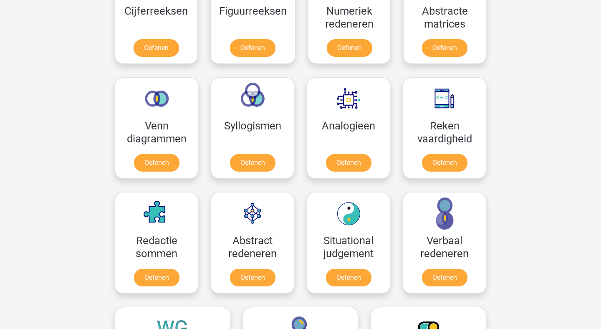
scroll to position [431, 0]
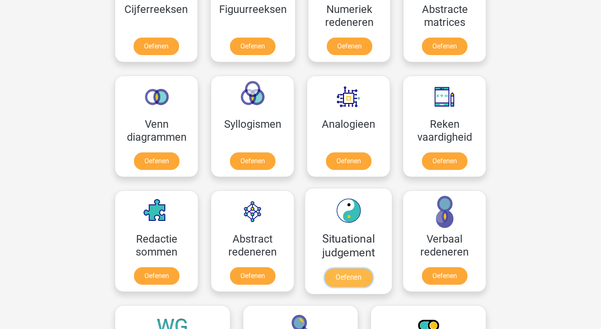
click at [335, 269] on link "Oefenen" at bounding box center [349, 278] width 48 height 18
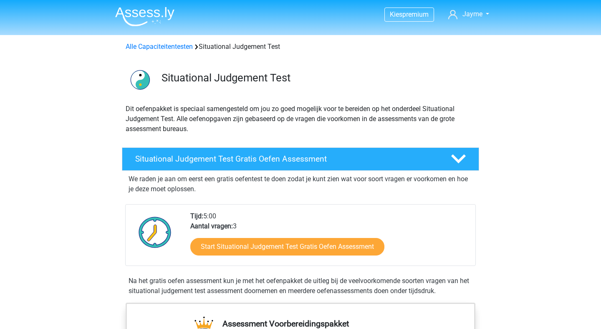
click at [335, 221] on div "Tijd: 5:00 Aantal vragen: 3 Start Situational Judgement Test Gratis Oefen Asses…" at bounding box center [329, 238] width 291 height 54
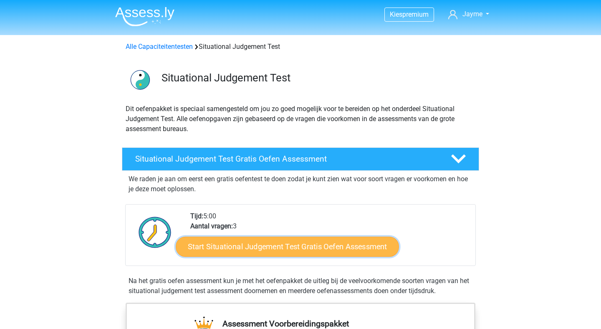
click at [297, 248] on link "Start Situational Judgement Test Gratis Oefen Assessment" at bounding box center [287, 247] width 223 height 20
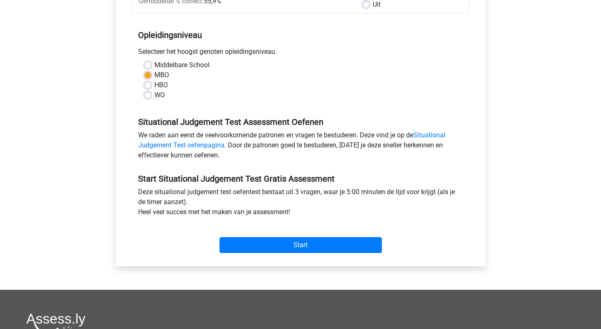
scroll to position [156, 0]
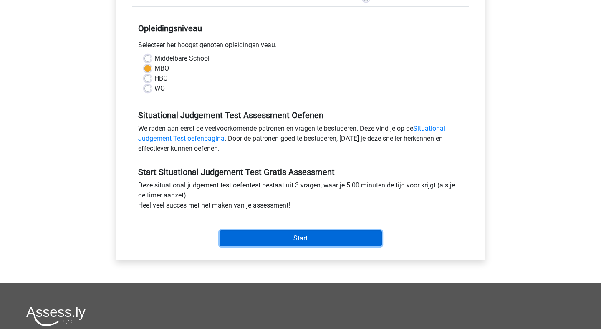
click at [262, 243] on input "Start" at bounding box center [301, 239] width 162 height 16
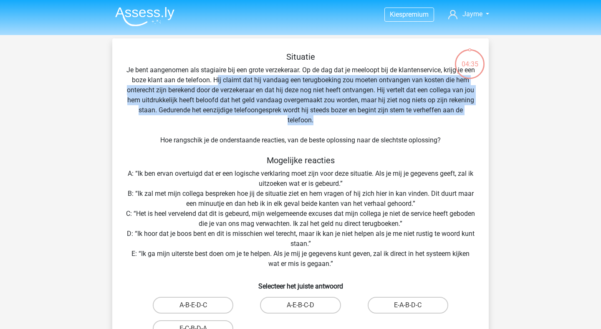
drag, startPoint x: 229, startPoint y: 80, endPoint x: 468, endPoint y: 122, distance: 242.1
click at [468, 122] on div "Situatie Je bent aangenomen als stagiaire bij een grote verzekeraar. Op de dag …" at bounding box center [301, 210] width 370 height 316
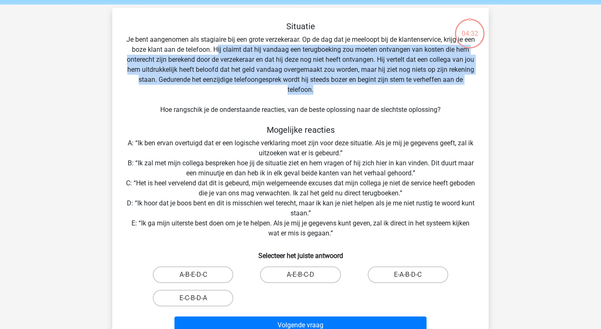
scroll to position [33, 0]
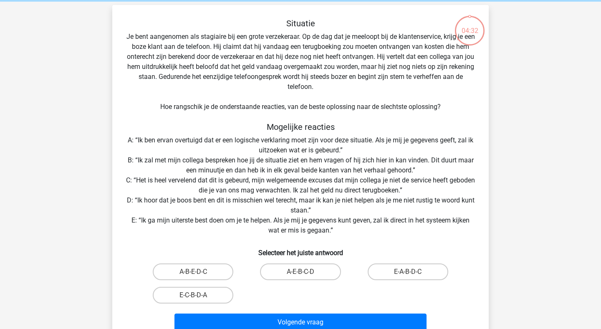
click at [276, 131] on h5 "Mogelijke reacties" at bounding box center [301, 127] width 350 height 10
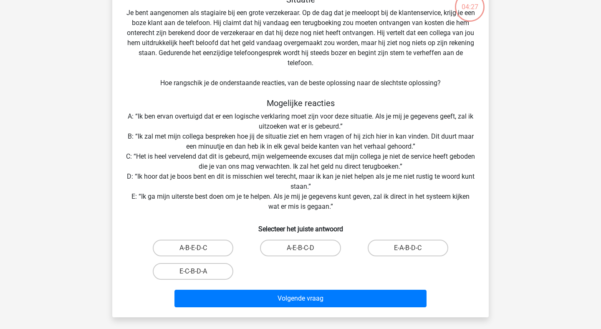
scroll to position [56, 0]
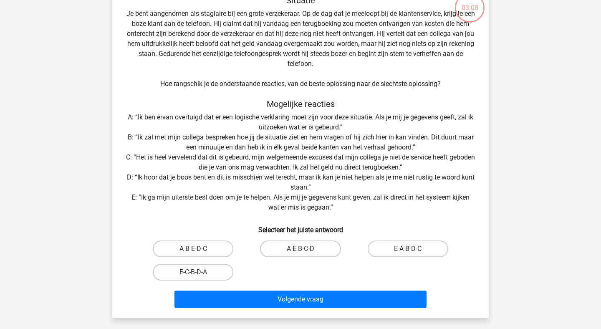
click at [302, 252] on input "A-E-B-C-D" at bounding box center [303, 251] width 5 height 5
radio input "true"
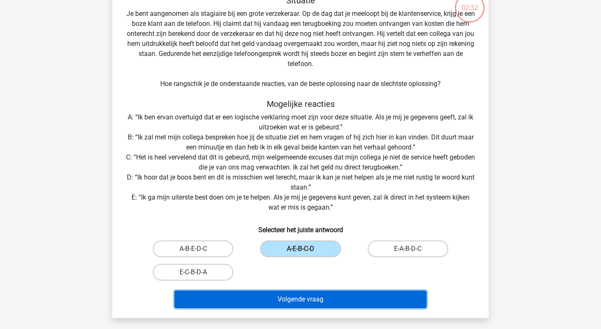
click at [294, 299] on button "Volgende vraag" at bounding box center [301, 300] width 253 height 18
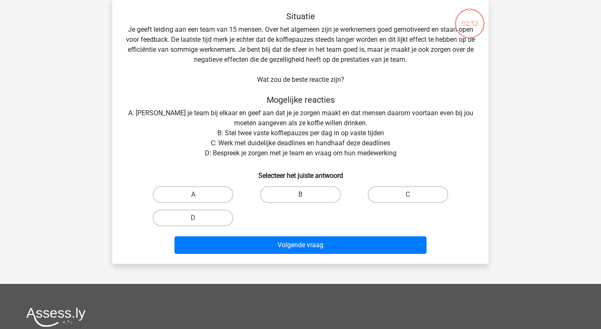
scroll to position [38, 0]
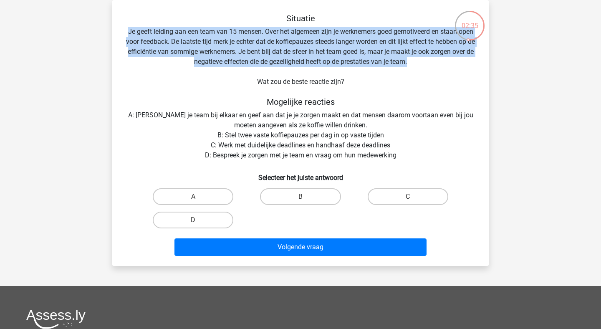
drag, startPoint x: 126, startPoint y: 32, endPoint x: 472, endPoint y: 60, distance: 346.9
click at [472, 60] on div "Situatie Je geeft leiding aan een team van 15 mensen. Over het algemeen zijn je…" at bounding box center [301, 136] width 370 height 246
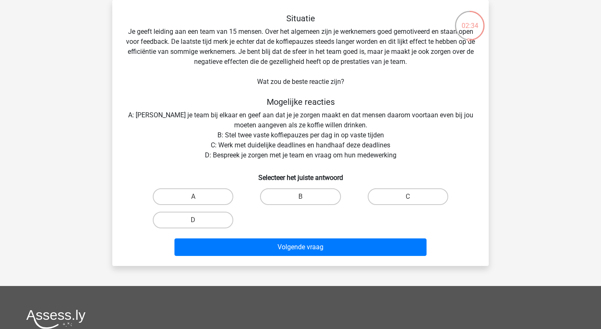
click at [326, 70] on div "Situatie Je geeft leiding aan een team van 15 mensen. Over het algemeen zijn je…" at bounding box center [301, 136] width 370 height 246
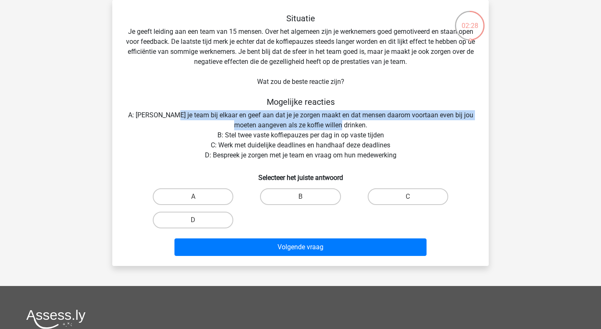
drag, startPoint x: 176, startPoint y: 114, endPoint x: 366, endPoint y: 127, distance: 190.4
click at [366, 127] on div "Situatie Je geeft leiding aan een team van 15 mensen. Over het algemeen zijn je…" at bounding box center [301, 136] width 370 height 246
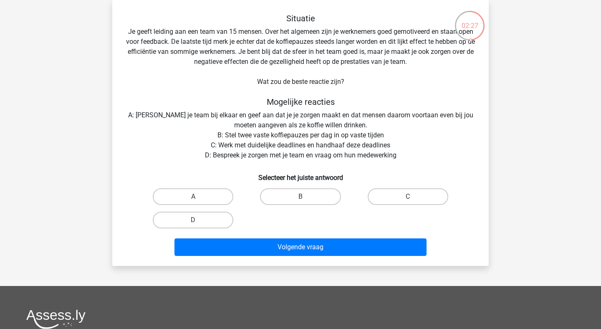
click at [249, 137] on div "Situatie Je geeft leiding aan een team van 15 mensen. Over het algemeen zijn je…" at bounding box center [301, 136] width 370 height 246
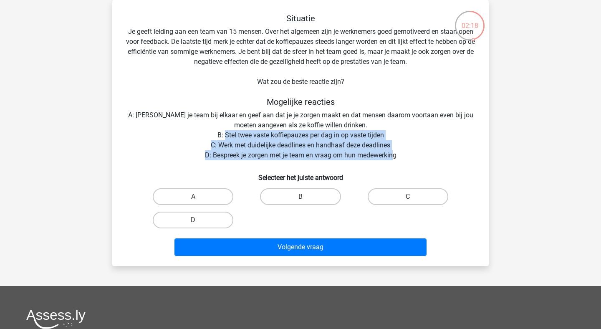
drag, startPoint x: 225, startPoint y: 136, endPoint x: 392, endPoint y: 153, distance: 167.9
click at [392, 153] on div "Situatie Je geeft leiding aan een team van 15 mensen. Over het algemeen zijn je…" at bounding box center [301, 136] width 370 height 246
click at [392, 154] on div "Situatie Je geeft leiding aan een team van 15 mensen. Over het algemeen zijn je…" at bounding box center [301, 136] width 370 height 246
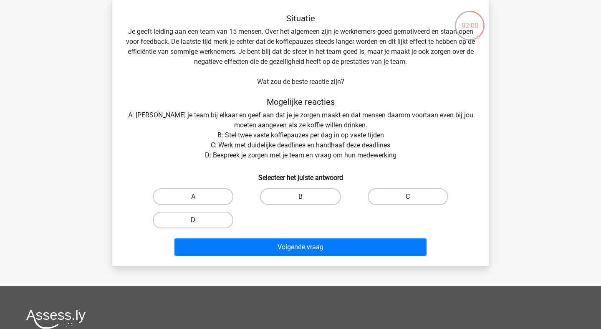
click at [208, 222] on label "D" at bounding box center [193, 220] width 81 height 17
click at [199, 222] on input "D" at bounding box center [195, 222] width 5 height 5
radio input "true"
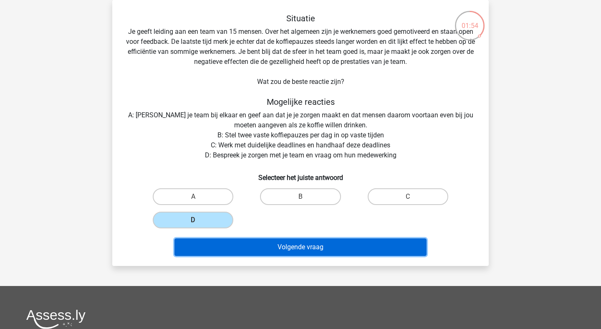
click at [273, 243] on button "Volgende vraag" at bounding box center [301, 247] width 253 height 18
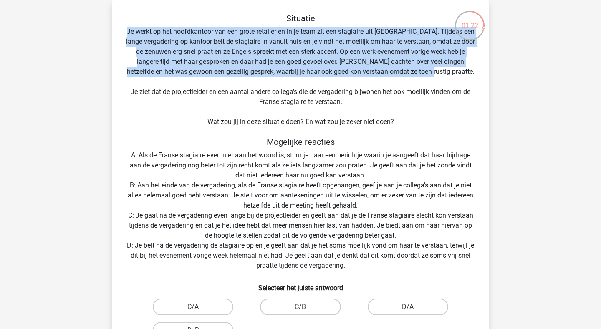
drag, startPoint x: 133, startPoint y: 33, endPoint x: 477, endPoint y: 68, distance: 345.5
click at [477, 68] on div "Situatie Je werkt op het hoofdkantoor van een grote retailer en in je team zit …" at bounding box center [301, 191] width 370 height 356
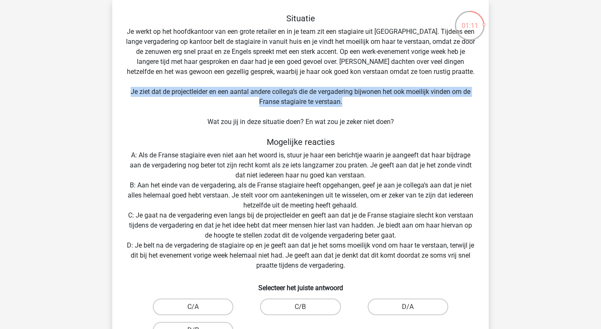
drag, startPoint x: 130, startPoint y: 93, endPoint x: 361, endPoint y: 101, distance: 231.1
click at [361, 101] on div "Situatie Je werkt op het hoofdkantoor van een grote retailer en in je team zit …" at bounding box center [301, 191] width 370 height 356
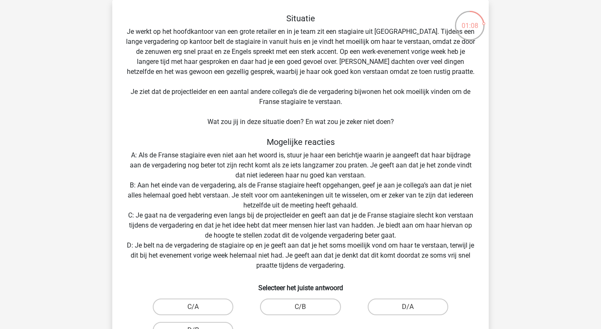
click at [331, 126] on div "Situatie Je werkt op het hoofdkantoor van een grote retailer en in je team zit …" at bounding box center [301, 191] width 370 height 356
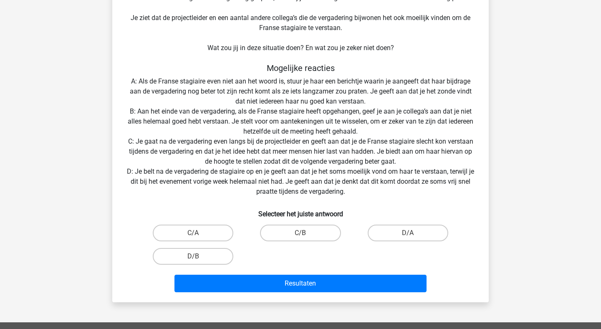
scroll to position [113, 0]
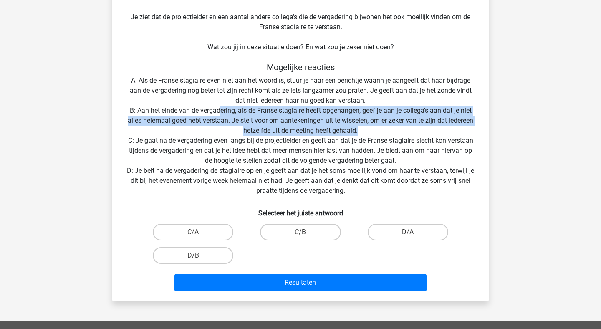
drag, startPoint x: 218, startPoint y: 111, endPoint x: 456, endPoint y: 127, distance: 238.6
click at [456, 127] on div "Situatie Je werkt op het hoofdkantoor van een grote retailer en in je team zit …" at bounding box center [301, 117] width 370 height 356
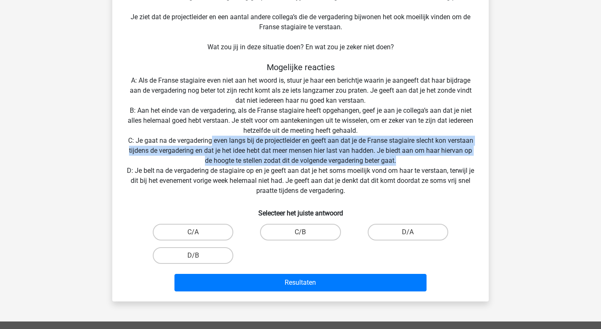
drag, startPoint x: 210, startPoint y: 140, endPoint x: 417, endPoint y: 162, distance: 207.4
click at [417, 162] on div "Situatie Je werkt op het hoofdkantoor van een grote retailer en in je team zit …" at bounding box center [301, 117] width 370 height 356
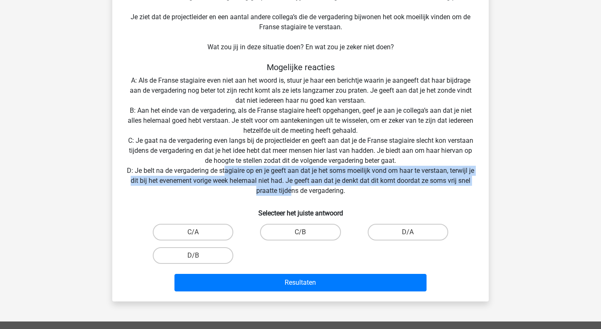
drag, startPoint x: 225, startPoint y: 169, endPoint x: 292, endPoint y: 186, distance: 69.0
click at [292, 186] on div "Situatie Je werkt op het hoofdkantoor van een grote retailer en in je team zit …" at bounding box center [301, 117] width 370 height 356
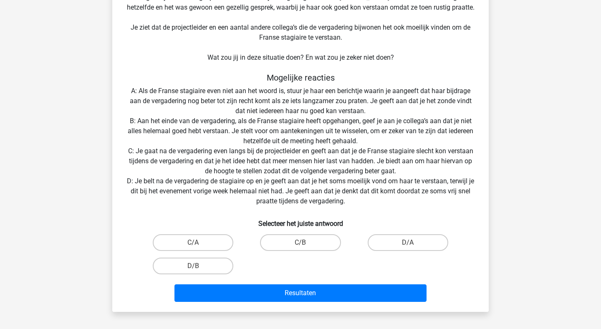
scroll to position [109, 0]
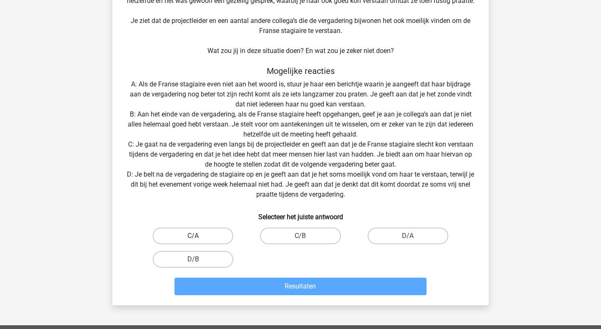
click at [224, 234] on label "C/A" at bounding box center [193, 236] width 81 height 17
click at [199, 236] on input "C/A" at bounding box center [195, 238] width 5 height 5
radio input "true"
click at [224, 234] on label "C/A" at bounding box center [193, 236] width 81 height 17
click at [199, 236] on input "C/A" at bounding box center [195, 238] width 5 height 5
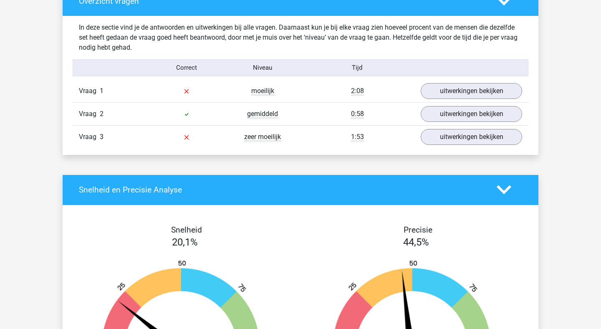
scroll to position [644, 0]
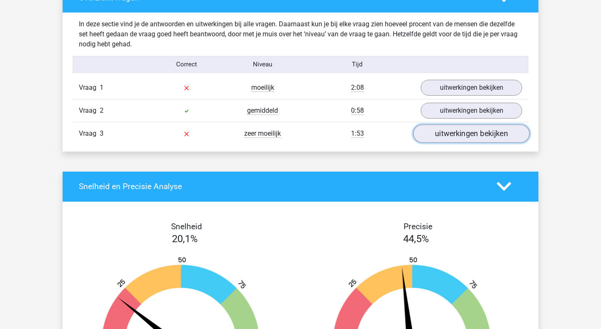
click at [454, 130] on link "uitwerkingen bekijken" at bounding box center [471, 133] width 117 height 18
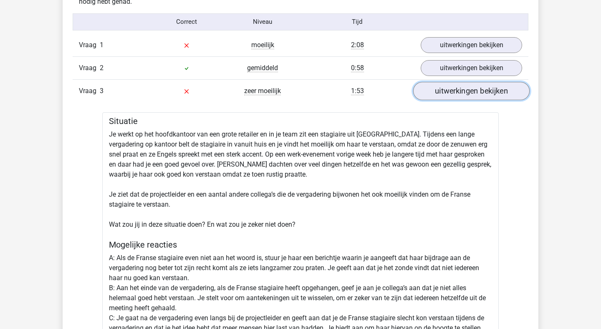
scroll to position [629, 0]
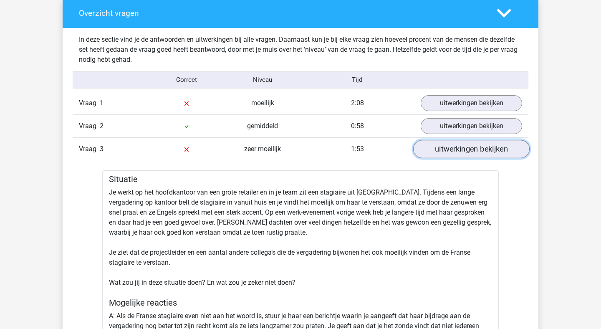
click at [457, 153] on link "uitwerkingen bekijken" at bounding box center [471, 149] width 117 height 18
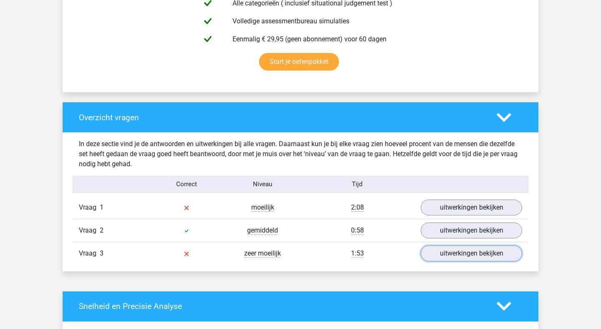
scroll to position [527, 0]
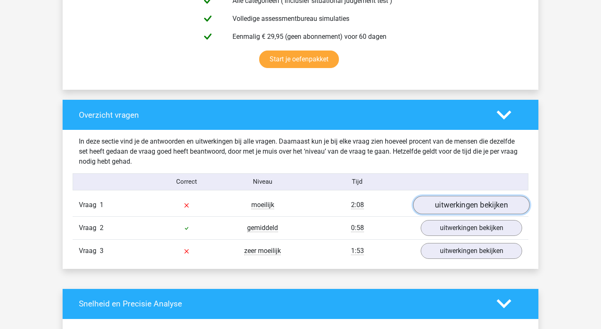
click at [457, 204] on link "uitwerkingen bekijken" at bounding box center [471, 205] width 117 height 18
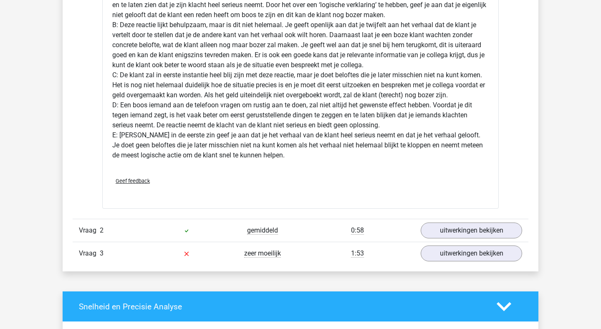
scroll to position [1052, 0]
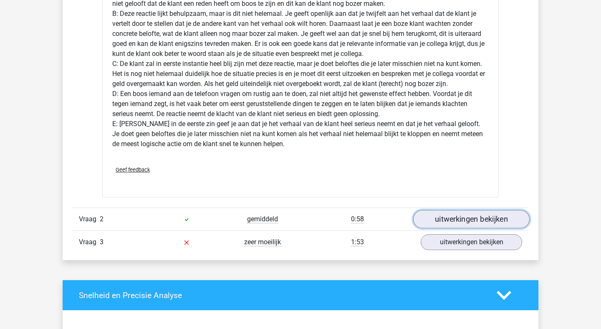
click at [507, 221] on link "uitwerkingen bekijken" at bounding box center [471, 219] width 117 height 18
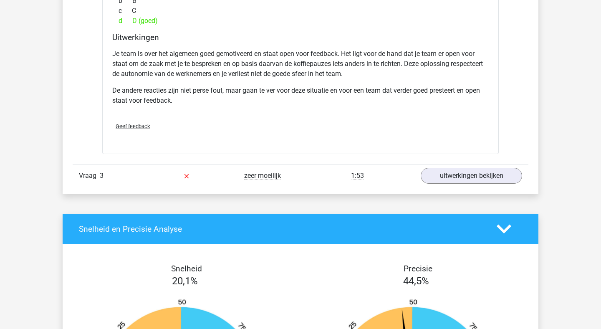
scroll to position [1474, 0]
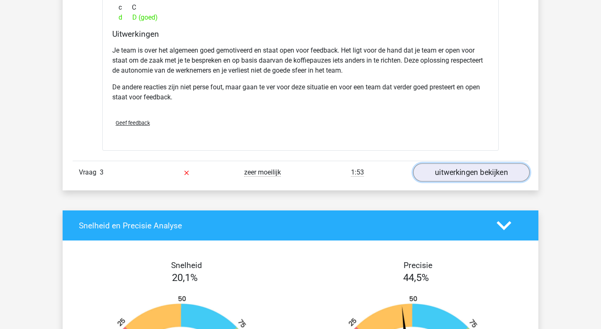
click at [499, 179] on link "uitwerkingen bekijken" at bounding box center [471, 172] width 117 height 18
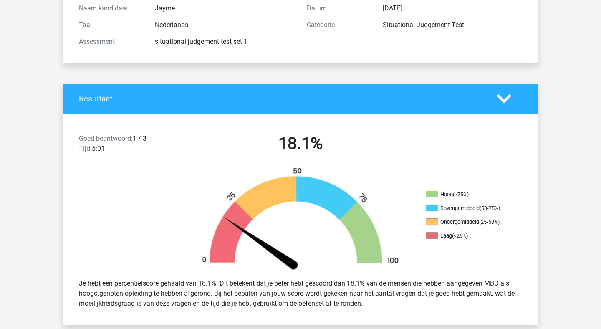
scroll to position [0, 0]
